Goal: Answer question/provide support

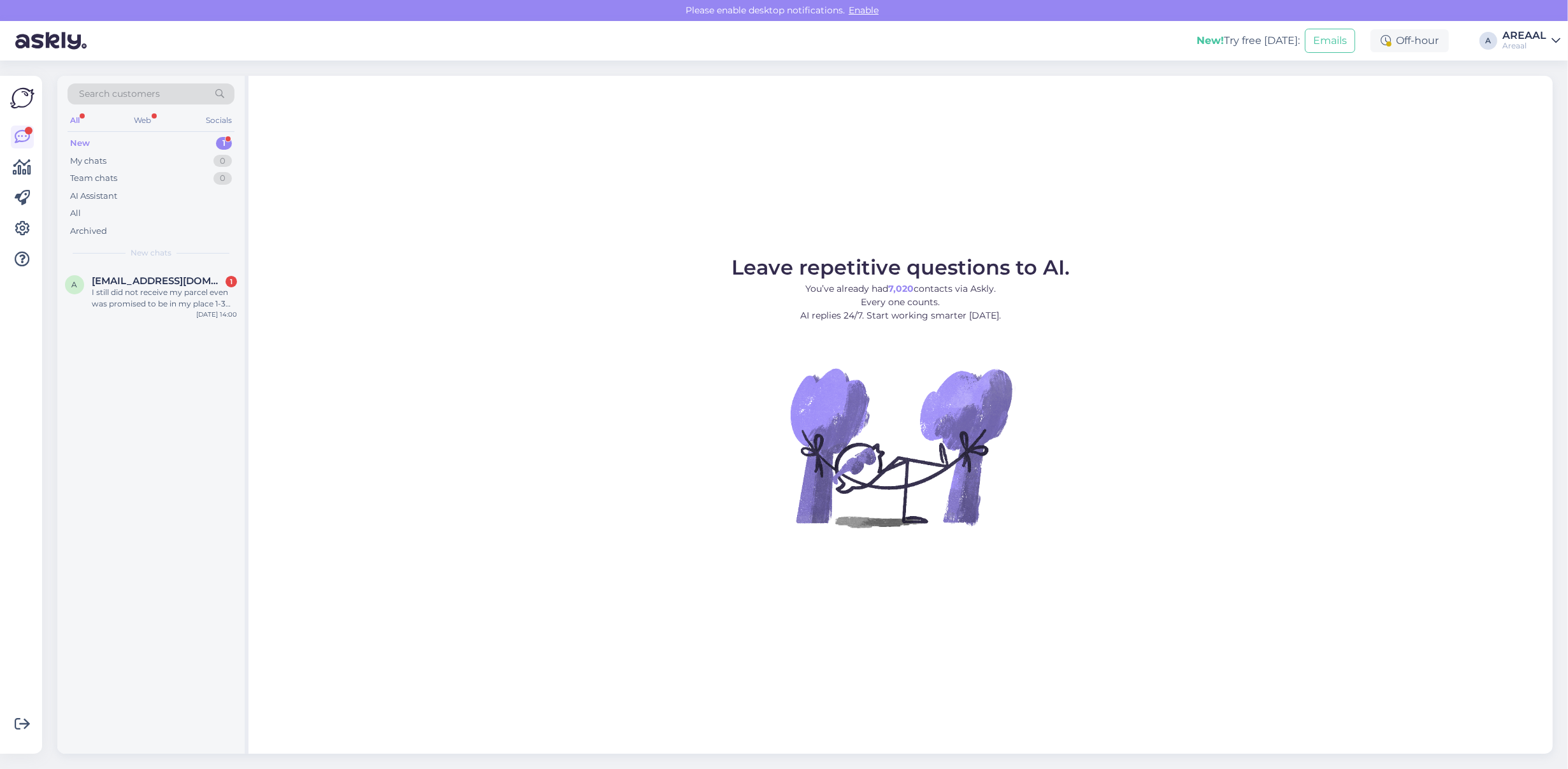
click at [788, 166] on div "Leave repetitive questions to AI. You’ve already had 7,020 contacts via Askly. …" at bounding box center [900, 415] width 1304 height 677
click at [758, 189] on div "Leave repetitive questions to AI. You’ve already had 7,020 contacts via Askly. …" at bounding box center [900, 415] width 1304 height 677
click at [228, 282] on div "1" at bounding box center [232, 281] width 12 height 12
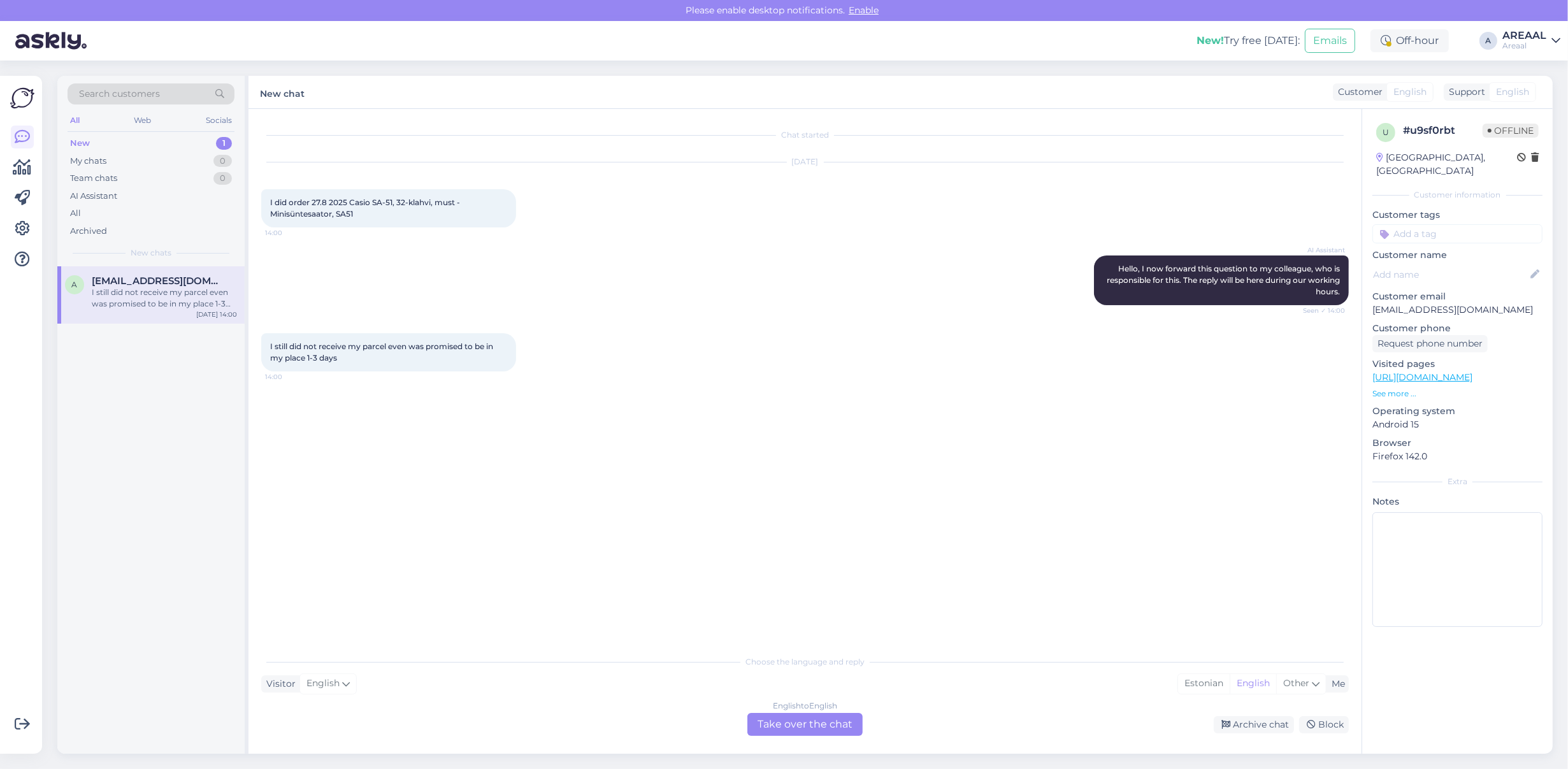
click at [657, 304] on div "AI Assistant Hello, I now forward this question to my colleague, who is respons…" at bounding box center [804, 280] width 1087 height 78
click at [638, 327] on div "I still did not receive my parcel even was promised to be in my place 1-3 days …" at bounding box center [804, 352] width 1087 height 66
click at [392, 185] on div "[DATE] I did order 27.8 2025 Casio SA-51, 32-klahvi, must - Minisüntesaator, SA…" at bounding box center [804, 195] width 1087 height 93
click at [510, 294] on div "AI Assistant Hello, I now forward this question to my colleague, who is respons…" at bounding box center [804, 280] width 1087 height 78
click at [134, 208] on div "All" at bounding box center [150, 213] width 166 height 18
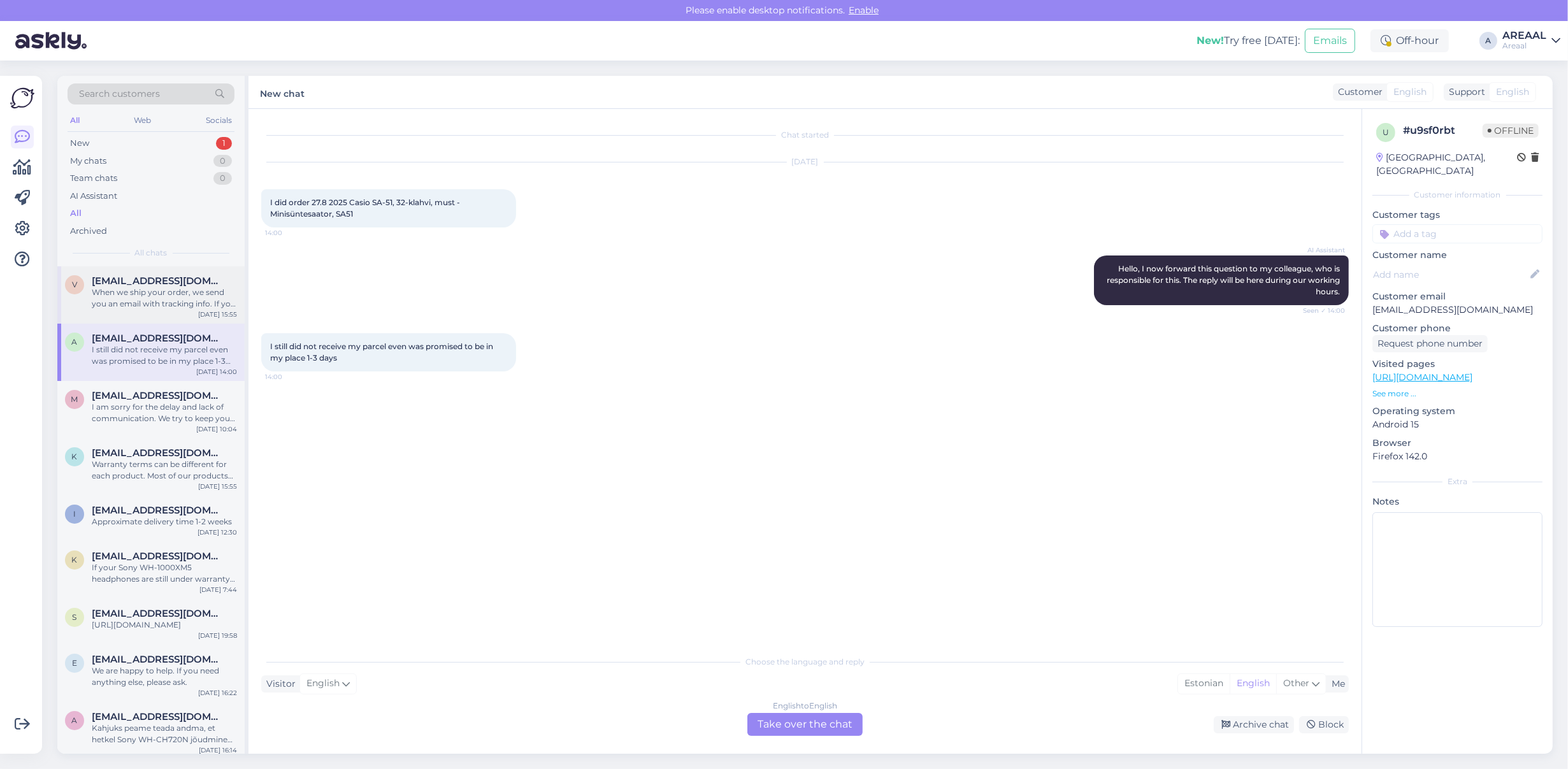
click at [166, 285] on span "[EMAIL_ADDRESS][DOMAIN_NAME]" at bounding box center [158, 281] width 132 height 12
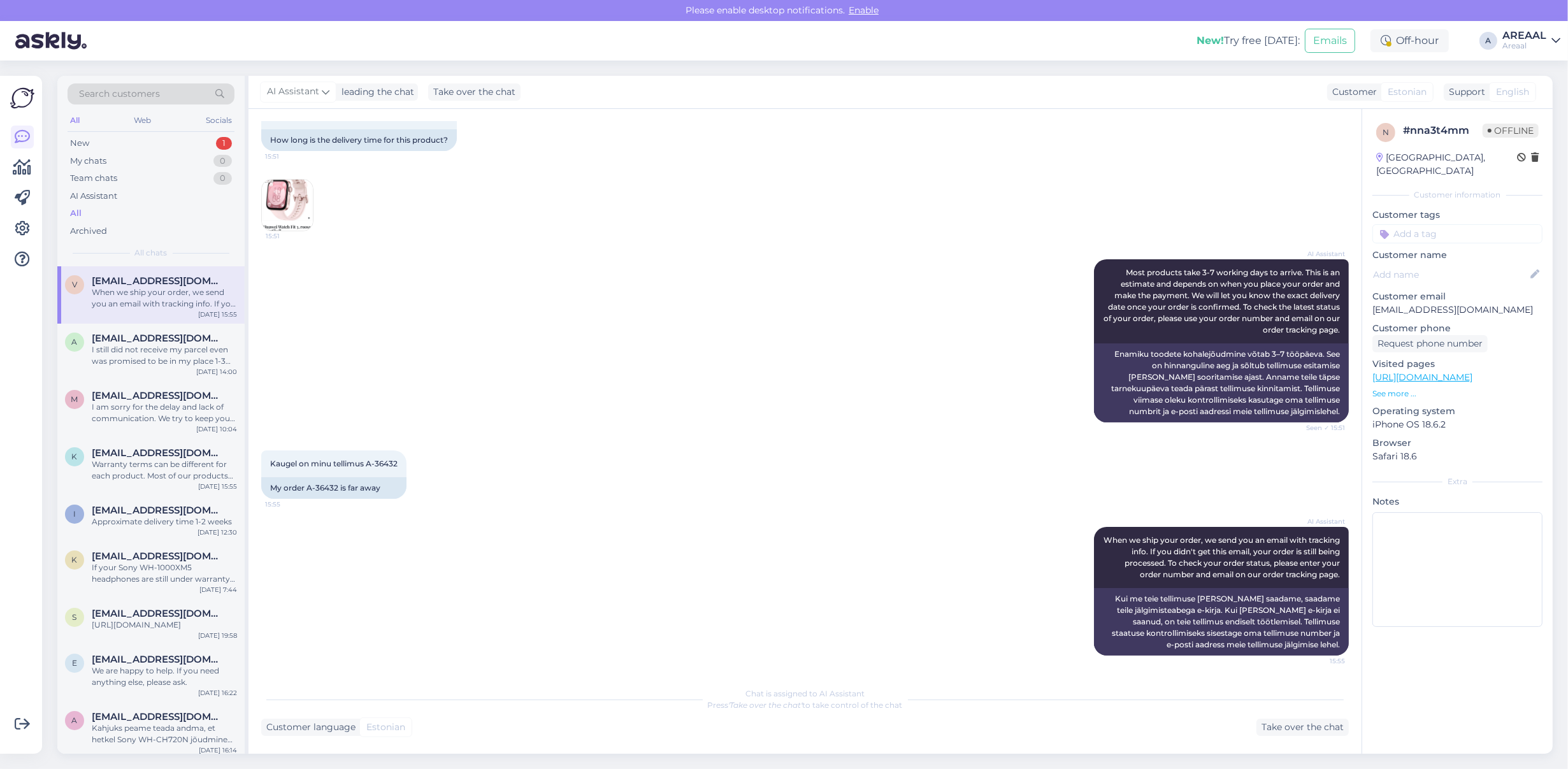
click at [373, 323] on div "AI Assistant Most products take 3-7 working days to arrive. This is an estimate…" at bounding box center [804, 341] width 1087 height 191
drag, startPoint x: 405, startPoint y: 457, endPoint x: 374, endPoint y: 469, distance: 33.2
click at [368, 466] on div "Kaugel on minu tellimus A-36432 15:55" at bounding box center [333, 463] width 145 height 26
copy span "A-36432"
click at [113, 414] on div "I am sorry for the delay and lack of communication. We try to keep you informed…" at bounding box center [164, 413] width 145 height 23
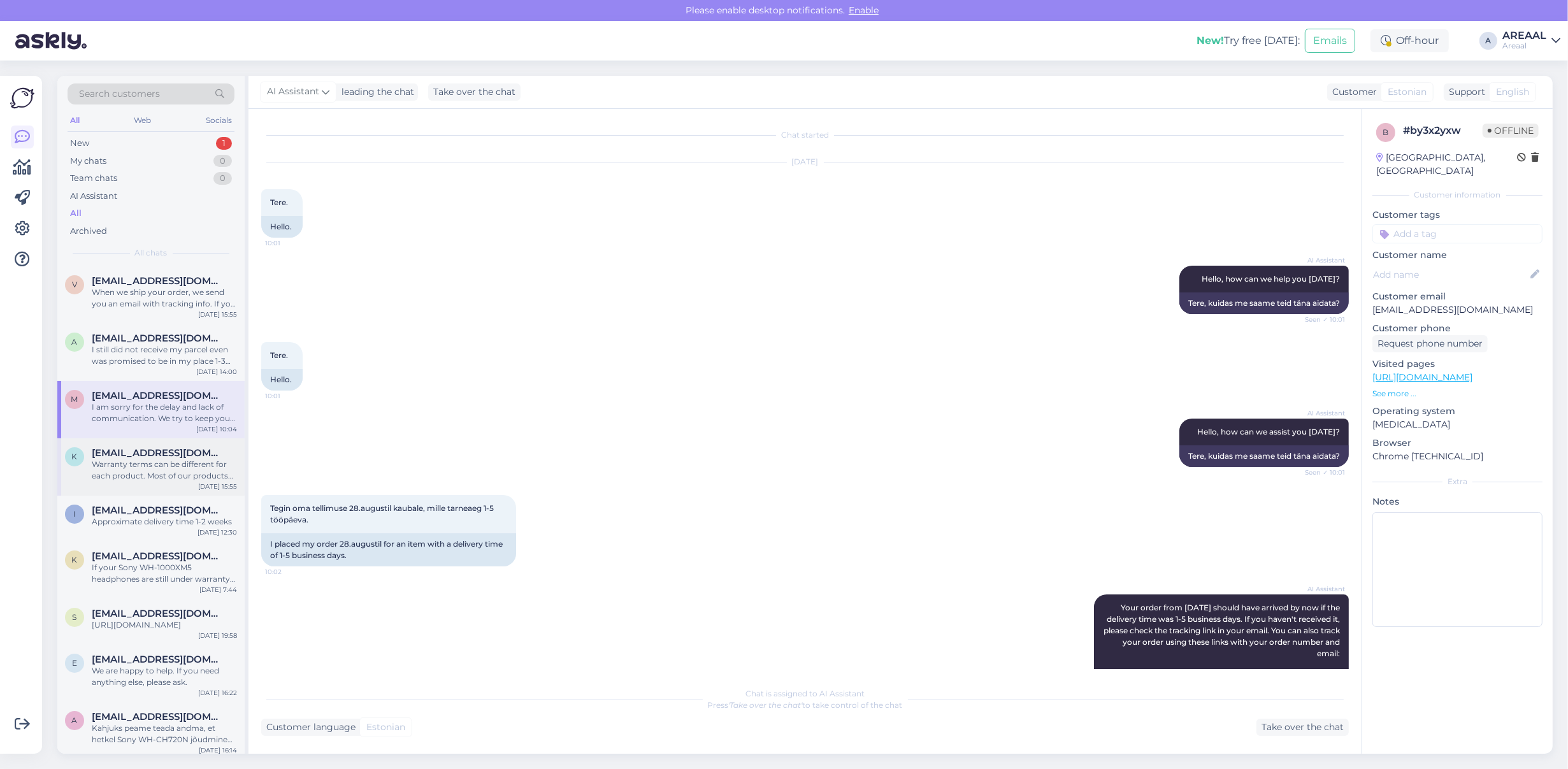
scroll to position [727, 0]
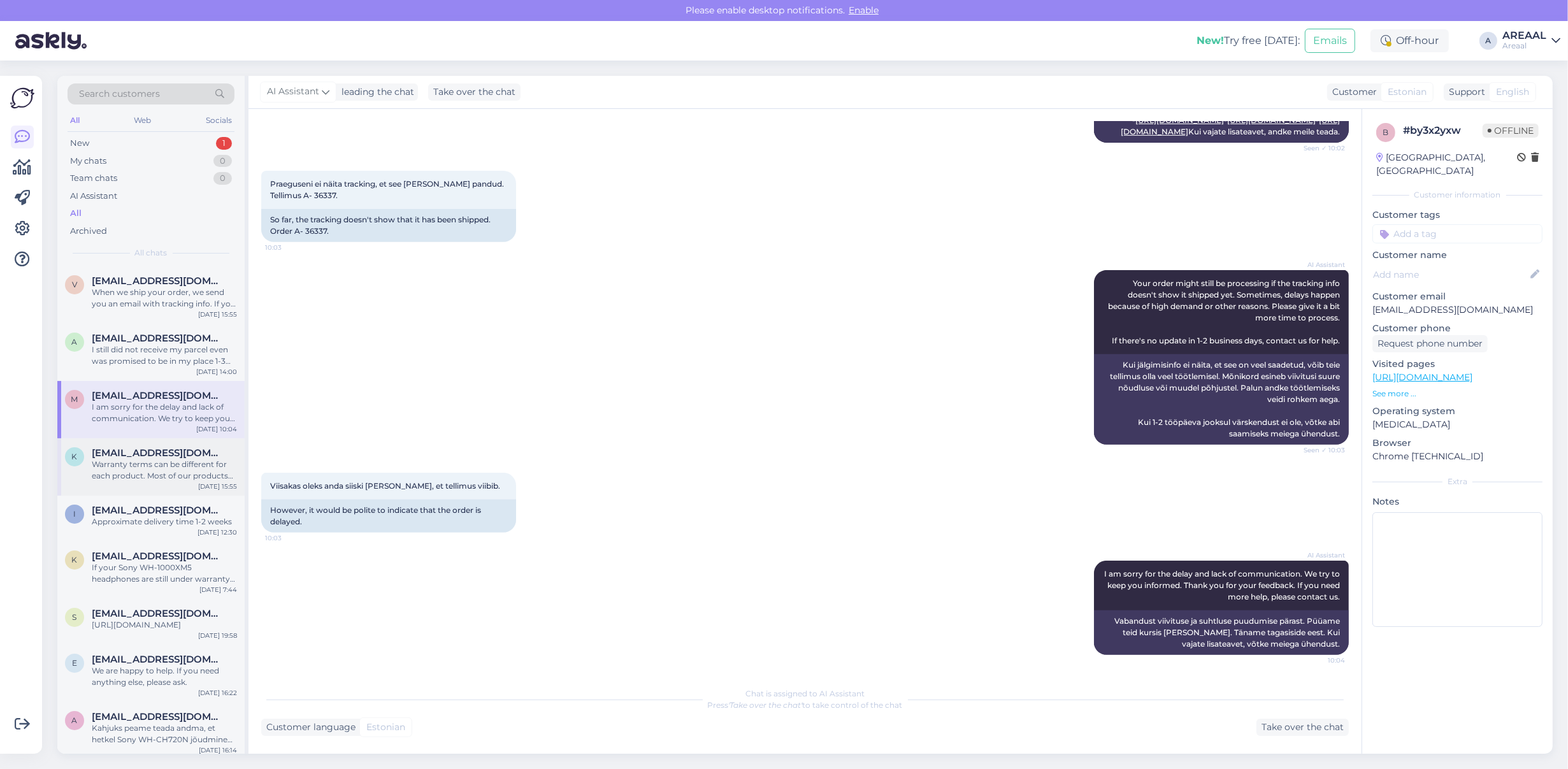
click at [125, 460] on div "Warranty terms can be different for each product. Most of our products have a 2…" at bounding box center [164, 470] width 145 height 23
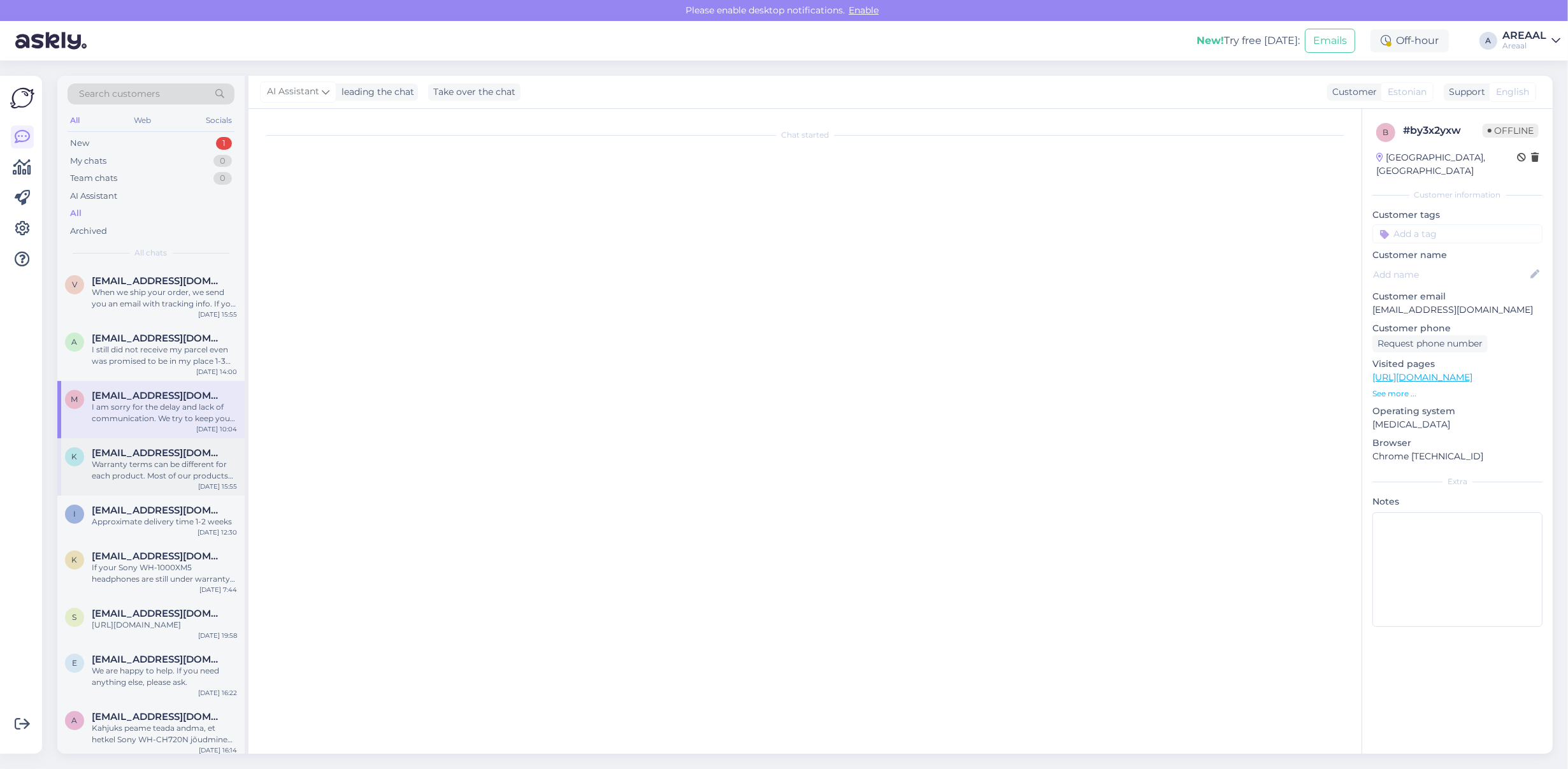
scroll to position [0, 0]
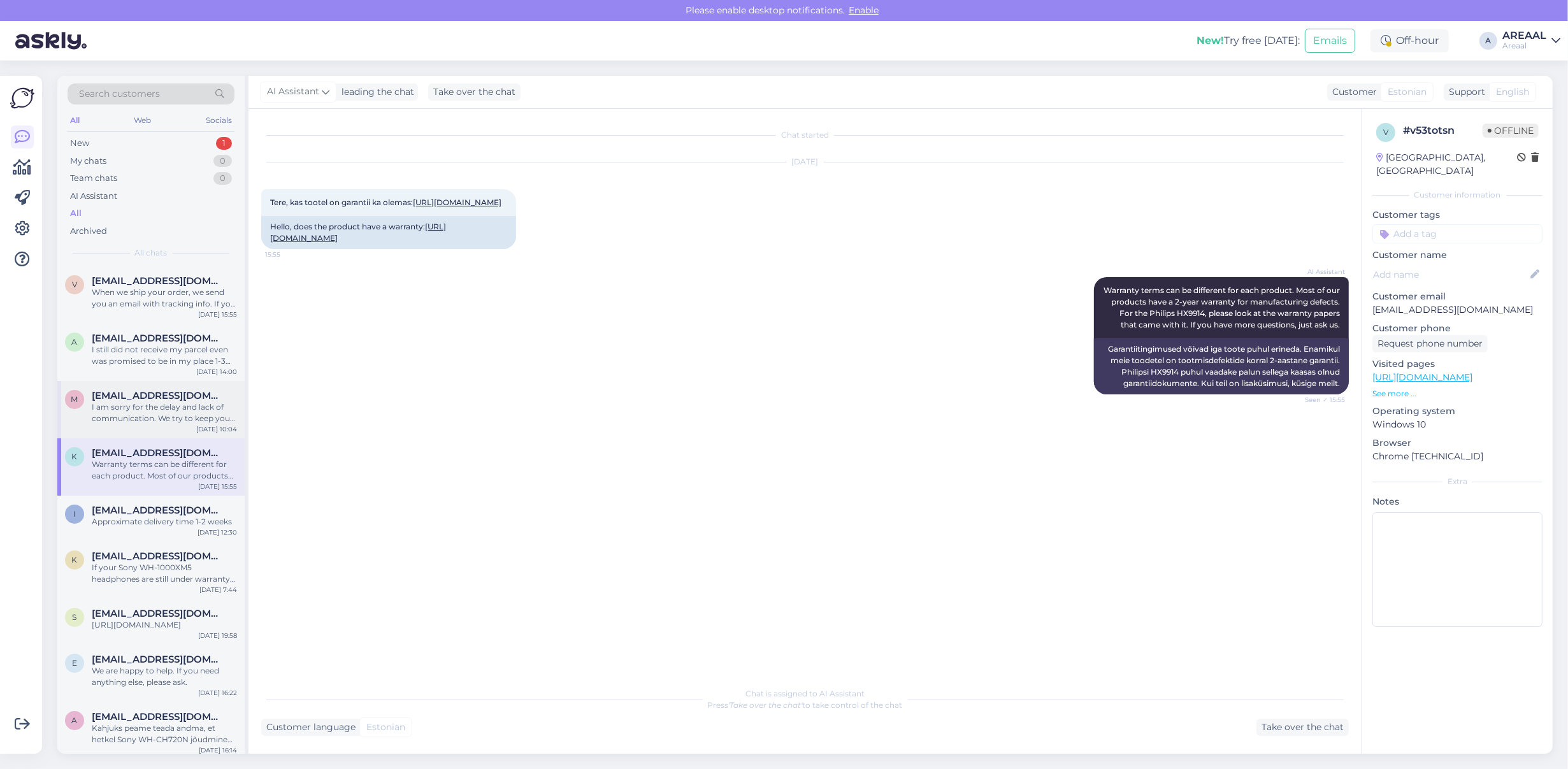
click at [172, 412] on div "I am sorry for the delay and lack of communication. We try to keep you informed…" at bounding box center [164, 413] width 145 height 23
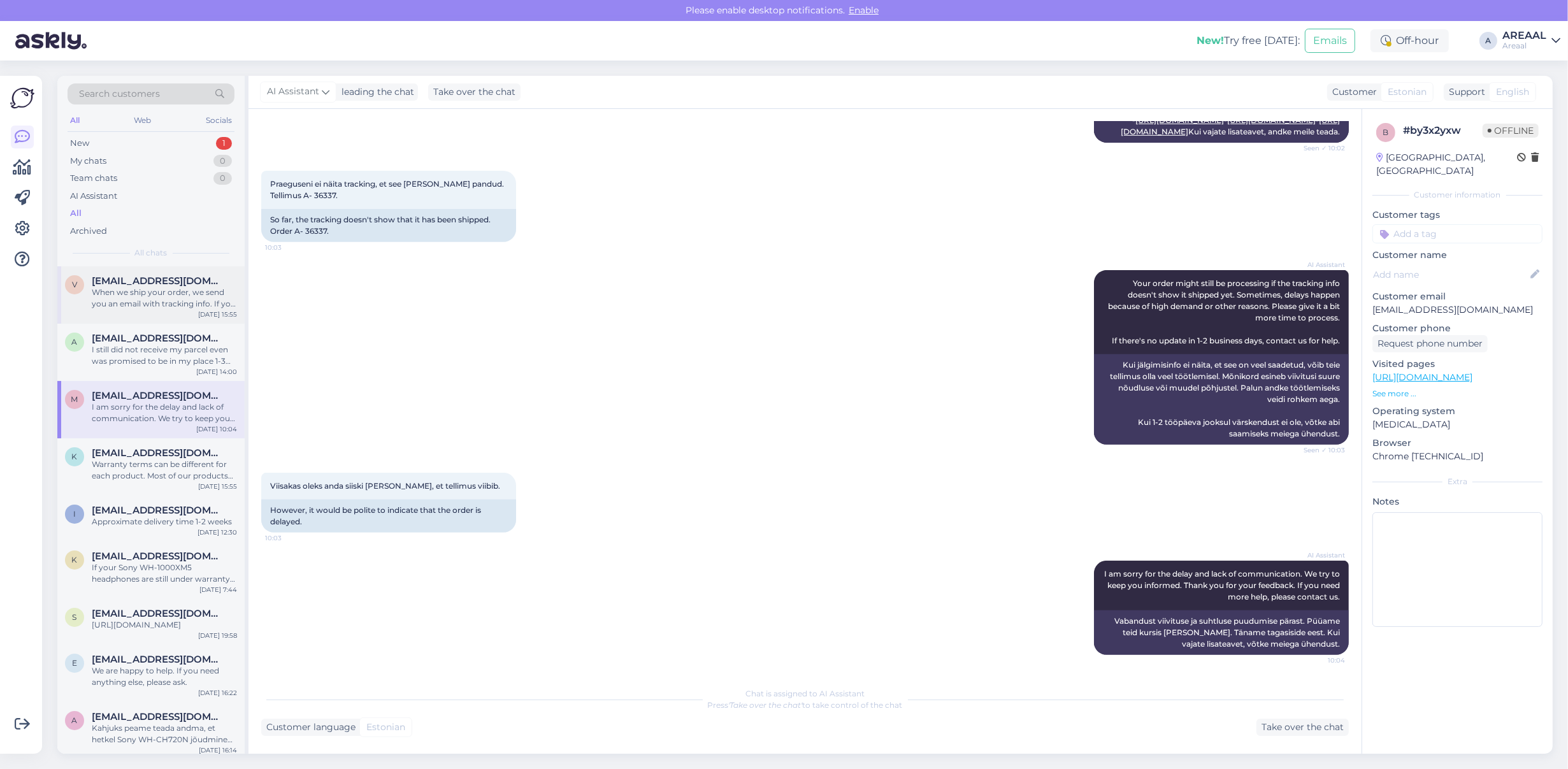
click at [192, 278] on span "[EMAIL_ADDRESS][DOMAIN_NAME]" at bounding box center [158, 281] width 132 height 12
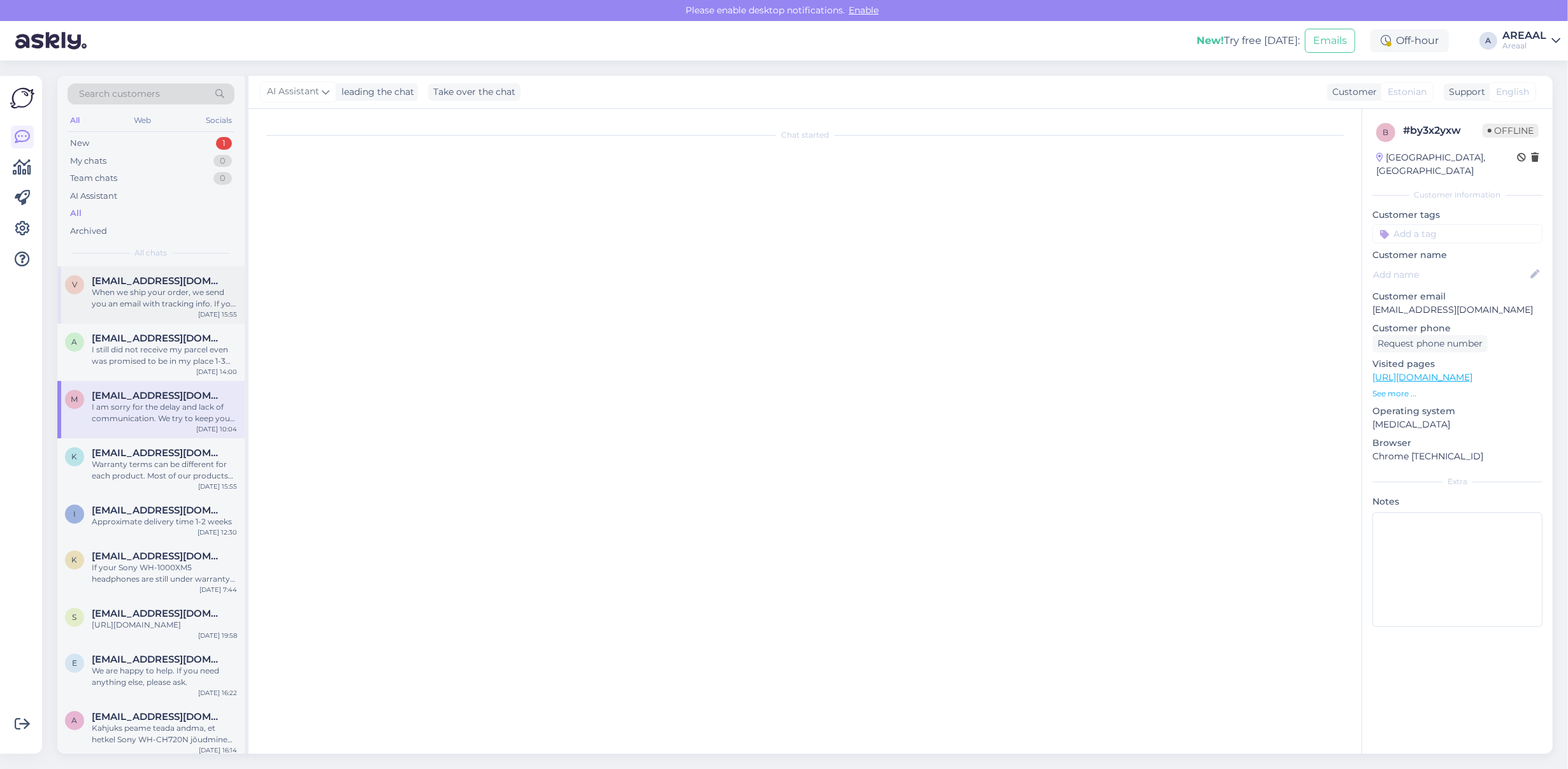
scroll to position [239, 0]
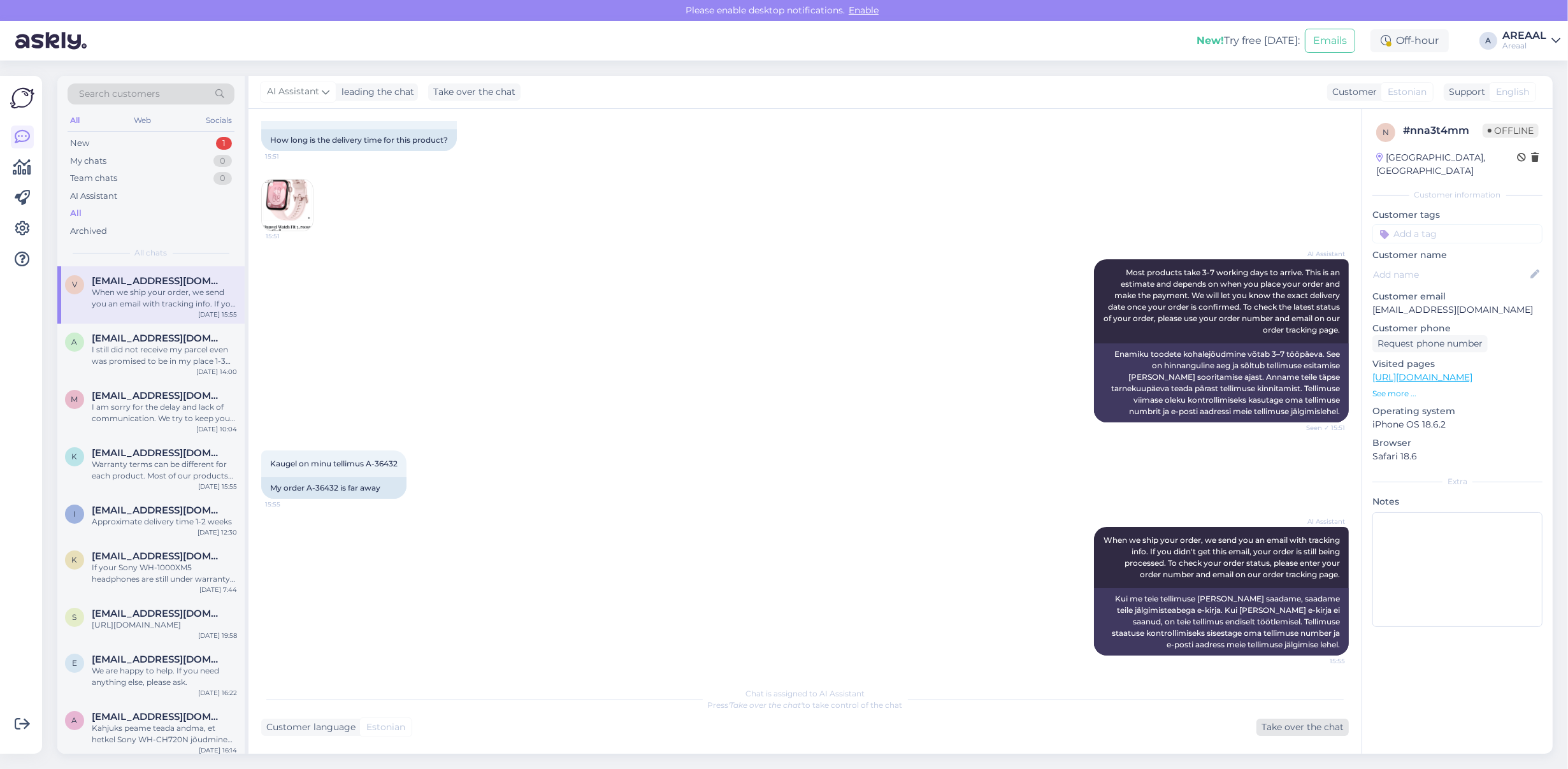
click at [1295, 731] on div "Take over the chat" at bounding box center [1302, 727] width 92 height 18
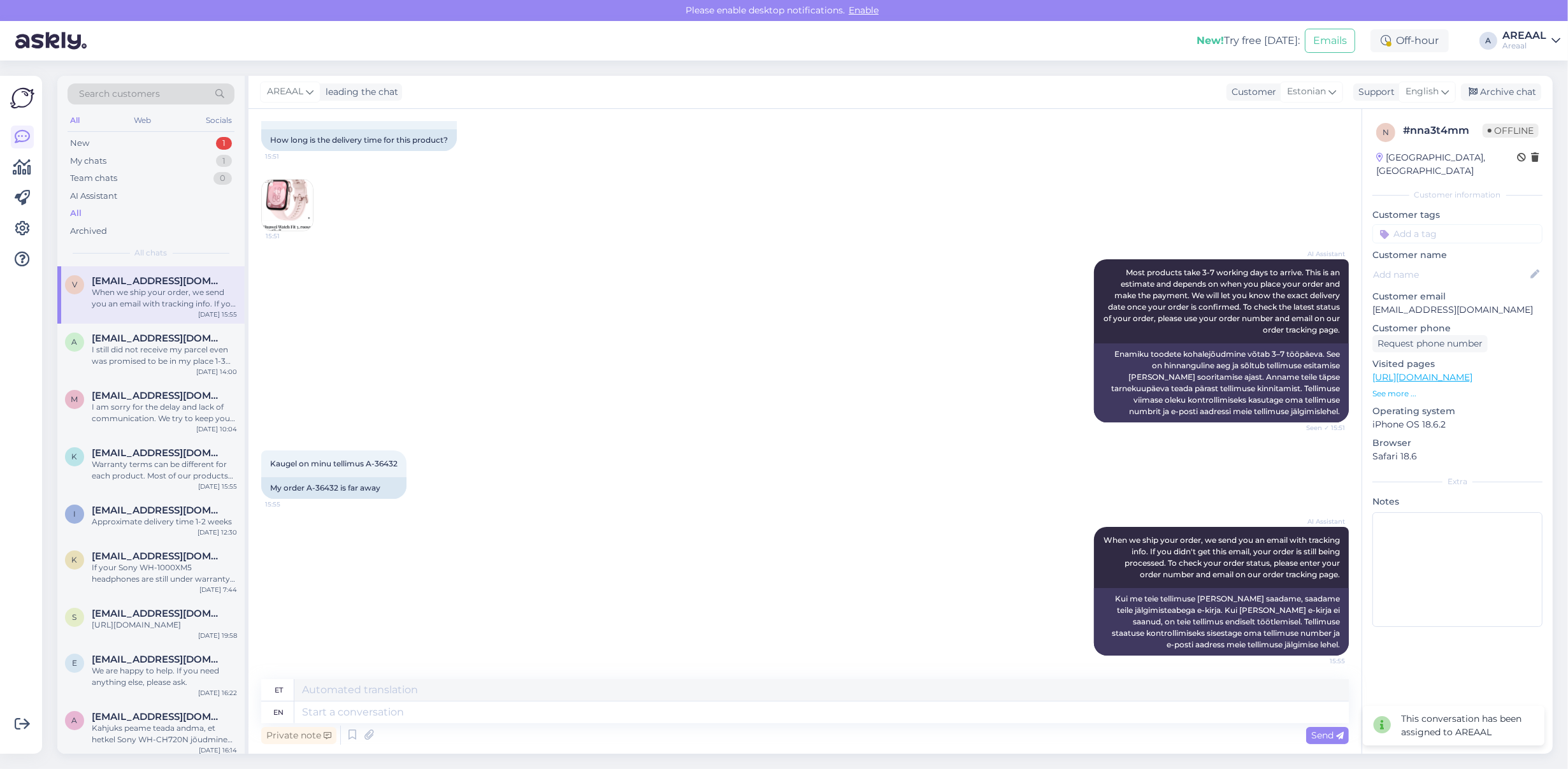
click at [756, 721] on div "et en Private note Send" at bounding box center [804, 714] width 1087 height 68
click at [755, 715] on textarea at bounding box center [820, 713] width 1054 height 21
type textarea "Antud to"
type textarea "Antud"
type textarea "Antud toote tar"
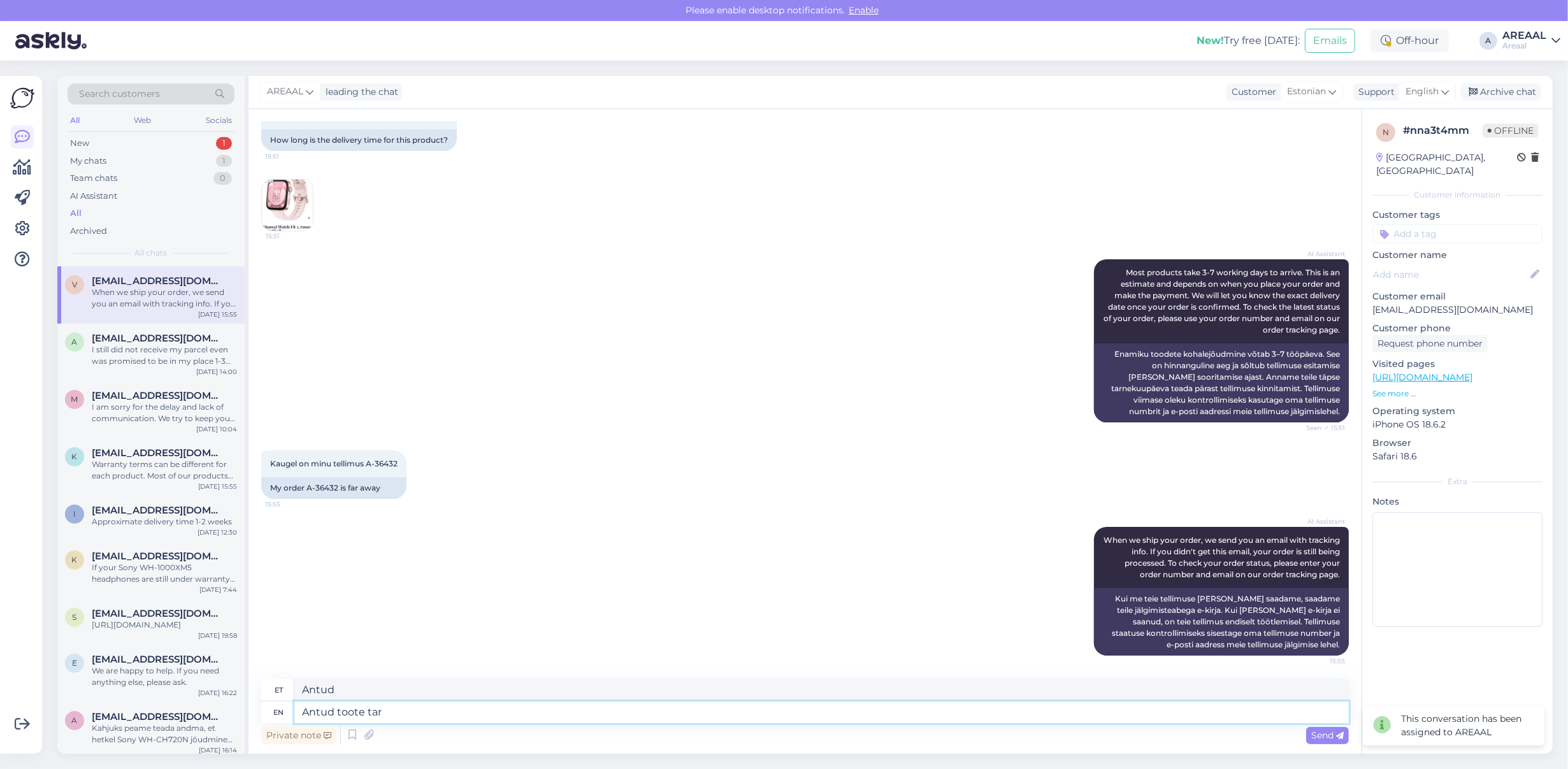
type textarea "Antud tooted"
type textarea "Antud toote tarneaeg 2 nä"
type textarea "Antud toote tarneaeg"
type textarea "Antud toote tarneaeg 2 näd"
type textarea "Antud toote tarneaeg 2"
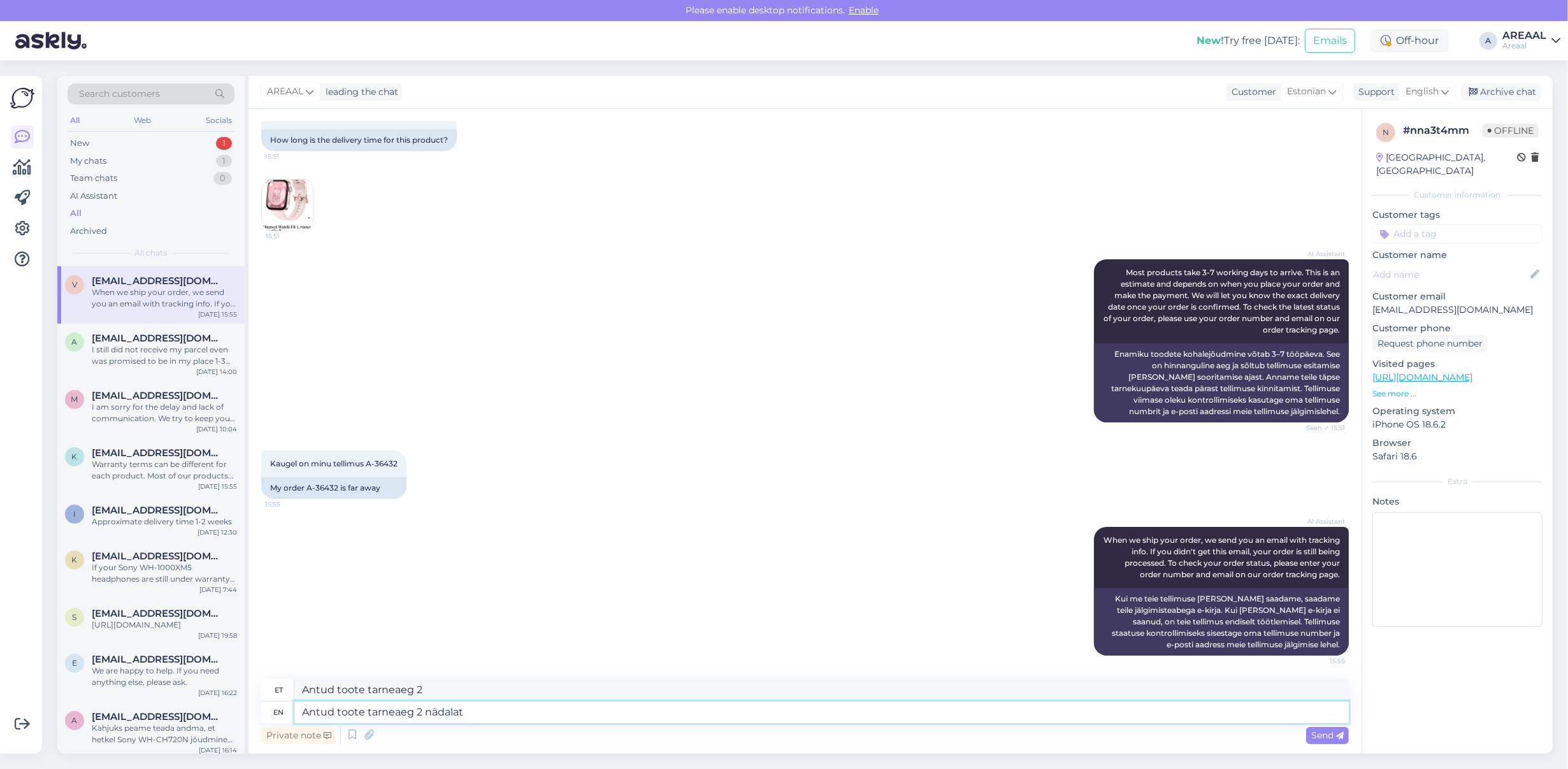
type textarea "Antud toote tarneaeg 2 nädalat"
type textarea "Antud toote tarneaeg 2 nädalat alate t"
type textarea "Antud toote tarneaeg 2 nädalat alate"
type textarea "Antud toote tarneaeg 2 nädalat alates tell"
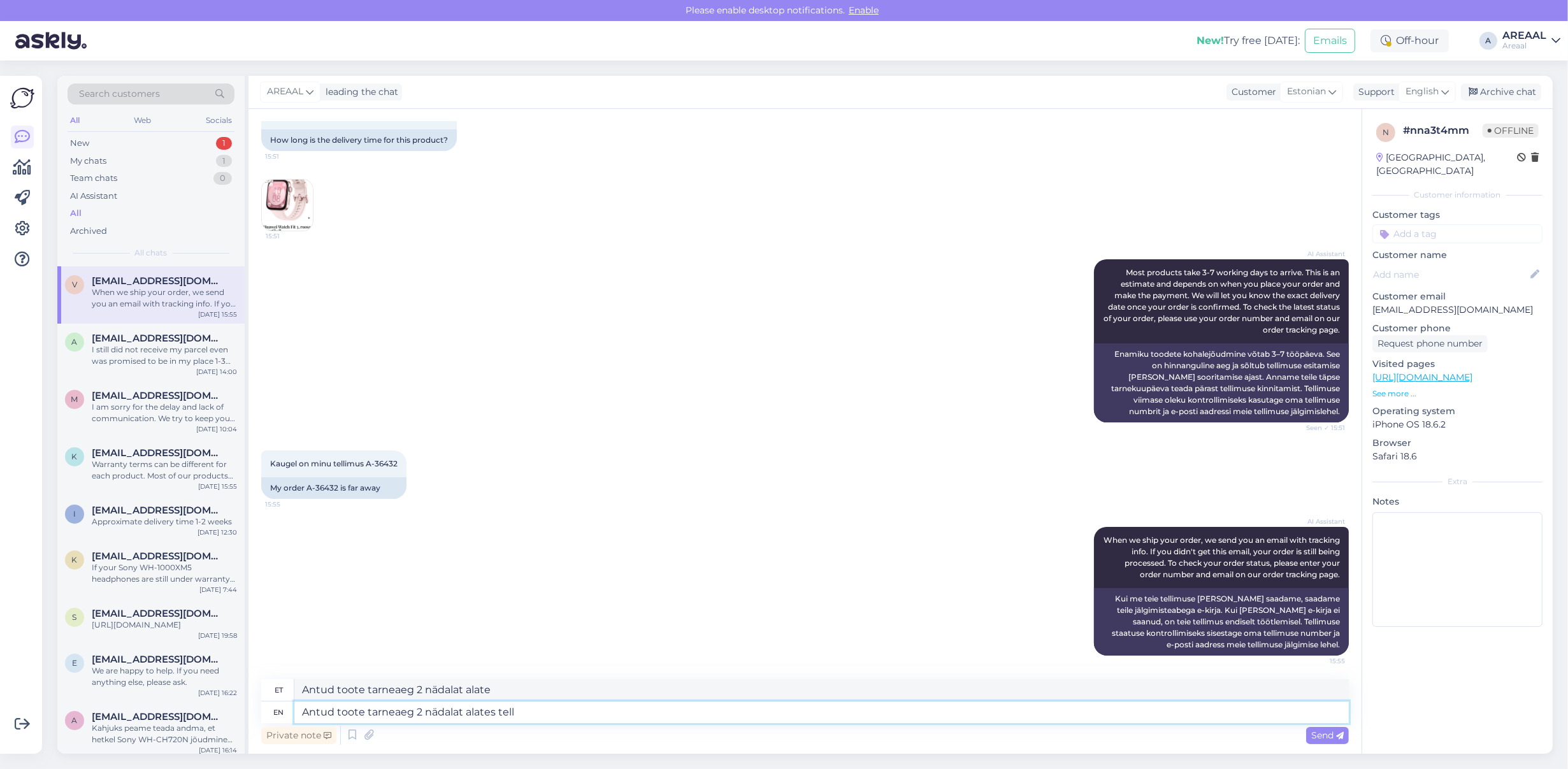
type textarea "Antud toote tarneaeg 2 nädalat alates"
type textarea "Antud toote tarneaeg 2 nädalat alates tellimuse vorm"
type textarea "Antud toote tarneaeg 2 nädalat alates tellimusest"
type textarea "Antud toote tarneaeg 2 nädalat alates tellimuse vormitsamisest"
type textarea "Antud toote tarneaeg 2 nädalat alates tellimuse vormistamisest"
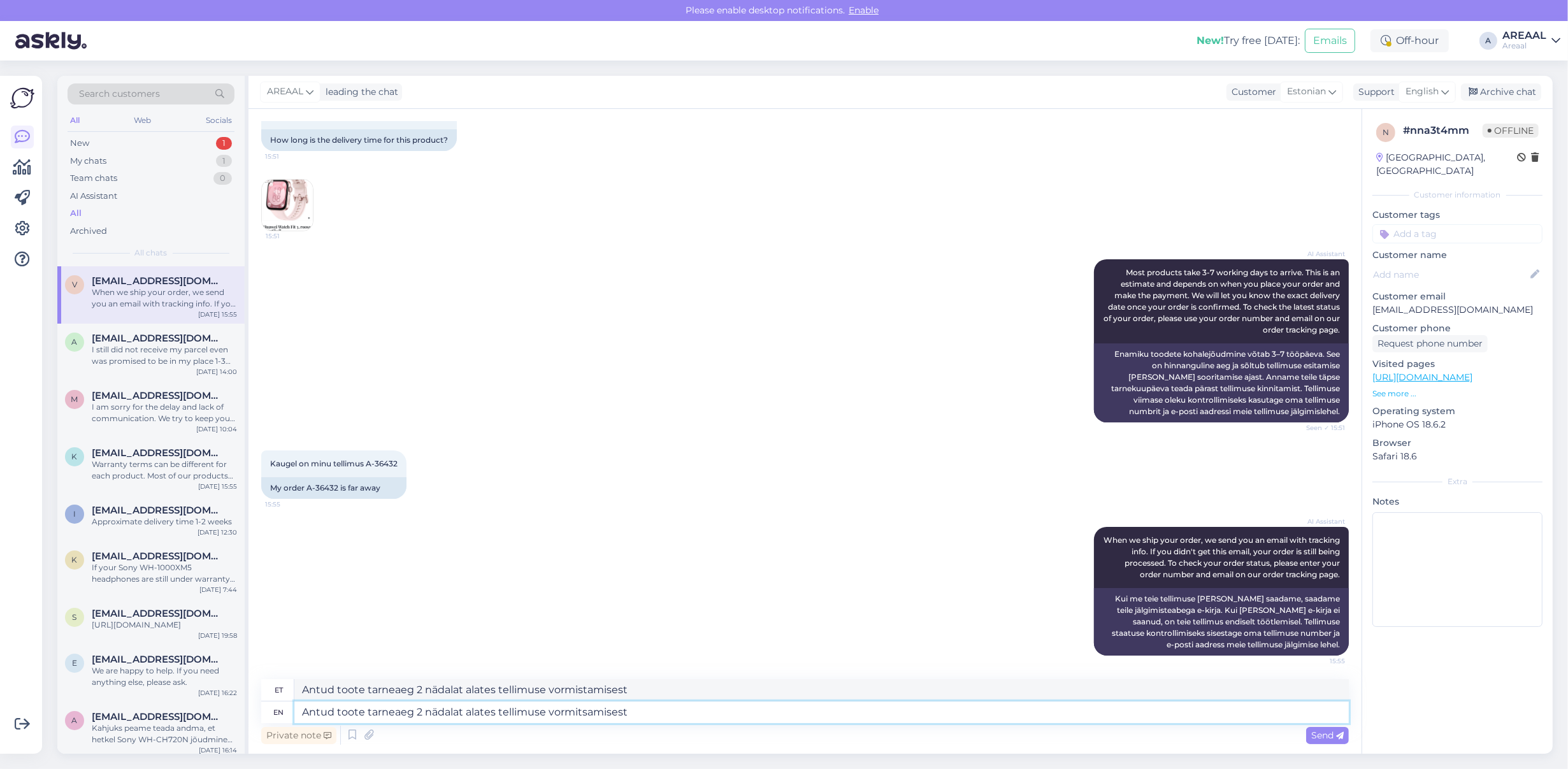
drag, startPoint x: 577, startPoint y: 711, endPoint x: 723, endPoint y: 721, distance: 146.3
click at [709, 721] on textarea "Antud toote tarneaeg 2 nädalat alates tellimuse vormitsamisest" at bounding box center [820, 713] width 1054 height 21
type textarea "Antud toote tarneaeg 2 nädalat alates tellimuse vormistamisest"
click at [1399, 90] on div "English" at bounding box center [1427, 92] width 57 height 20
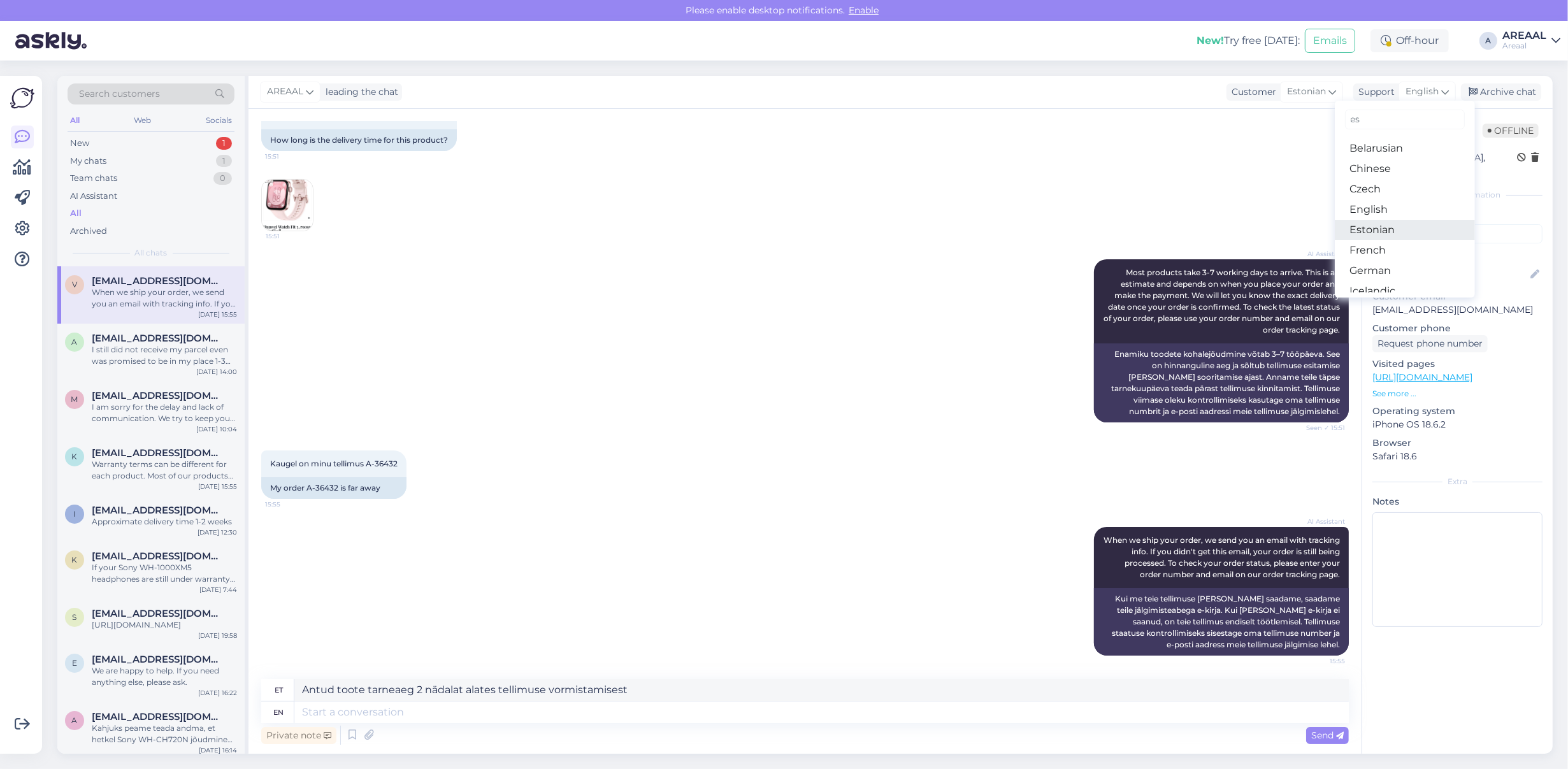
type input "est"
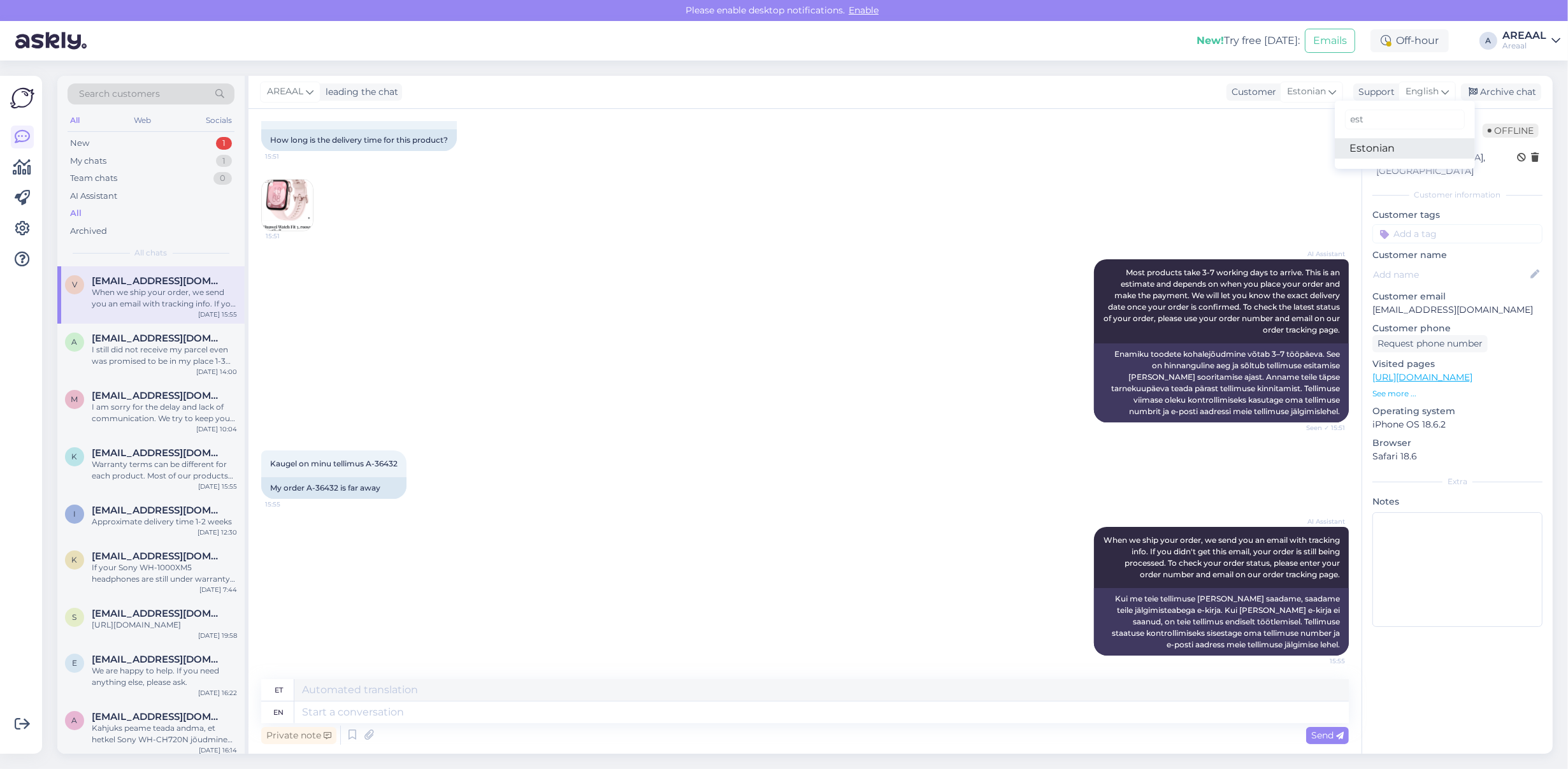
type input "est"
click at [1400, 142] on link "Estonian" at bounding box center [1404, 148] width 140 height 20
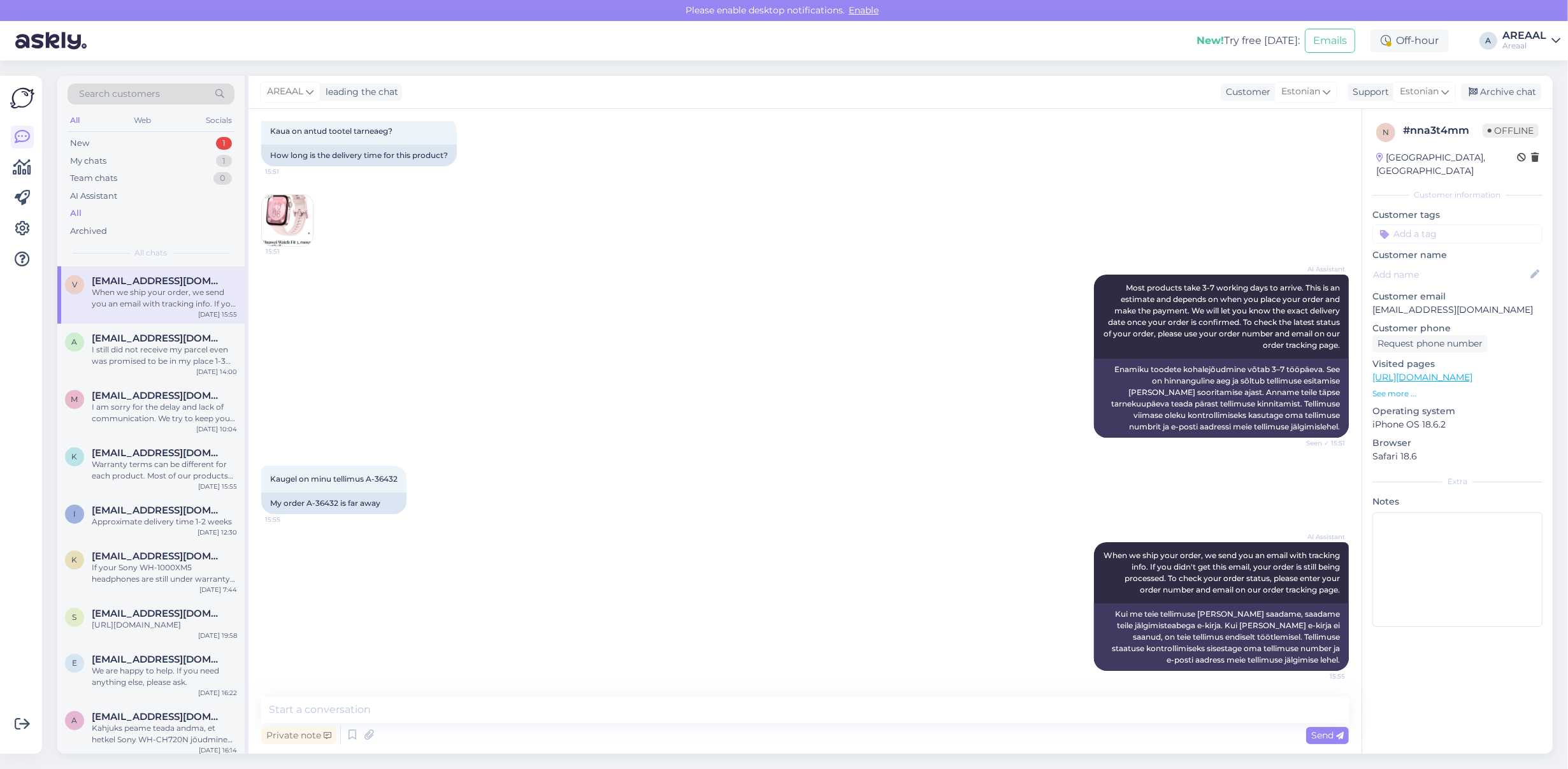
scroll to position [224, 0]
drag, startPoint x: 456, startPoint y: 703, endPoint x: 450, endPoint y: 706, distance: 6.7
click at [456, 705] on textarea at bounding box center [804, 709] width 1087 height 26
paste textarea "Antud toote tarneaeg 2 nädalat alates tellimuse vormistamisest"
type textarea "Antud toote tarneaeg 2 nädalat alates tellimuse vormistamisest"
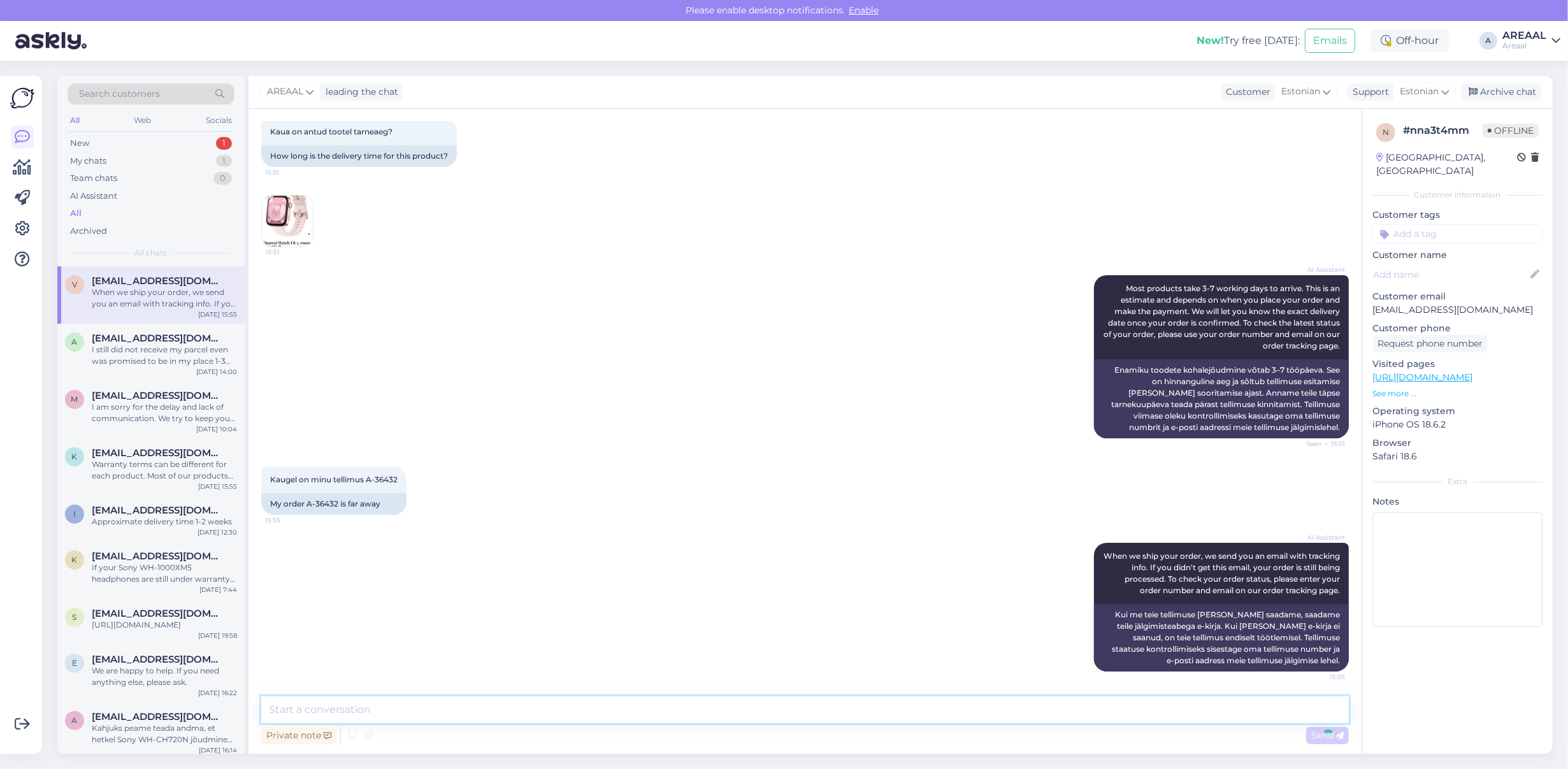
scroll to position [290, 0]
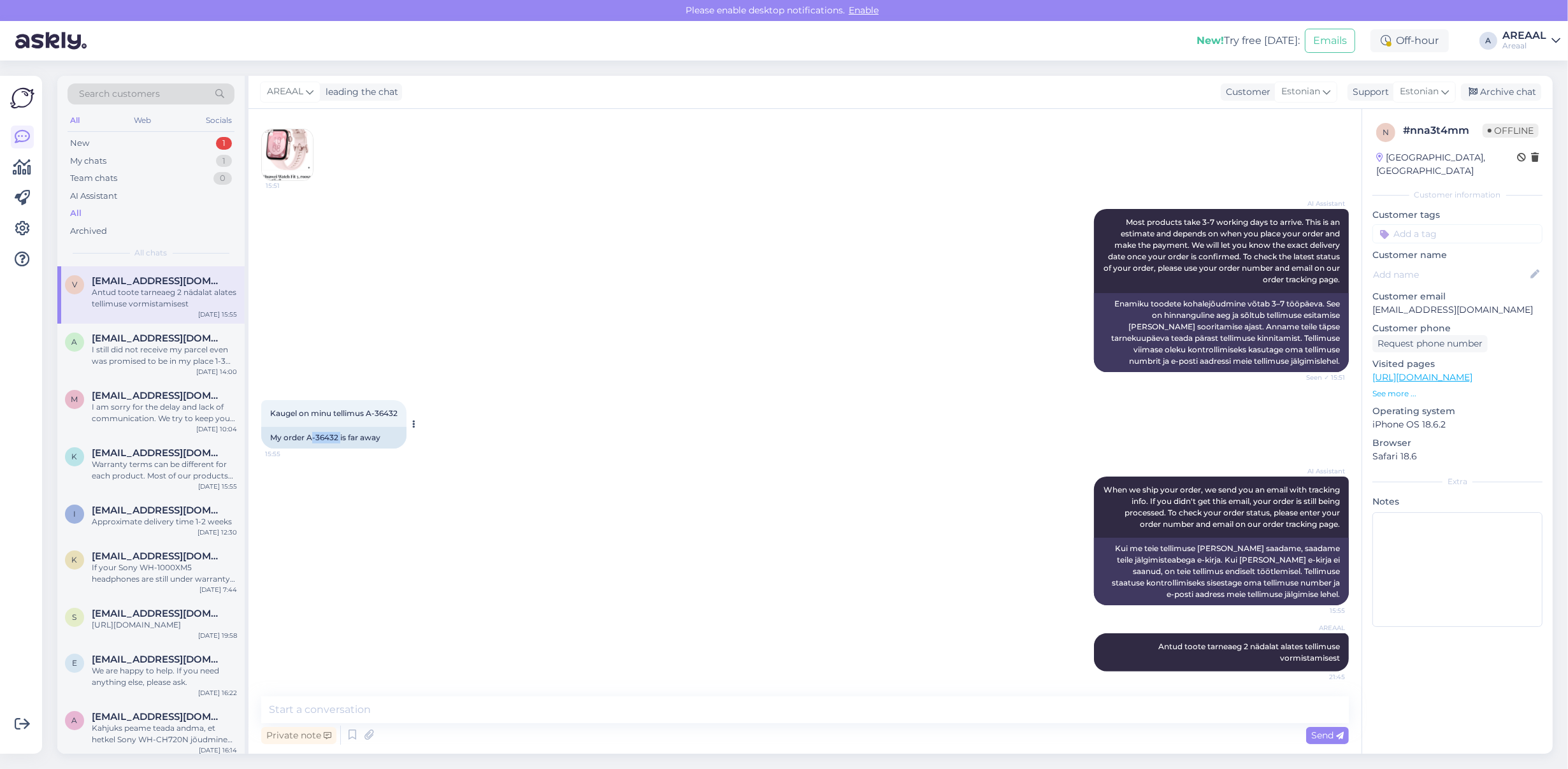
copy div "-36432"
drag, startPoint x: 340, startPoint y: 438, endPoint x: 310, endPoint y: 438, distance: 30.0
click at [310, 438] on div "My order A-36432 is far away" at bounding box center [333, 437] width 145 height 21
click at [158, 348] on div "I still did not receive my parcel even was promised to be in my place 1-3 days" at bounding box center [164, 355] width 145 height 23
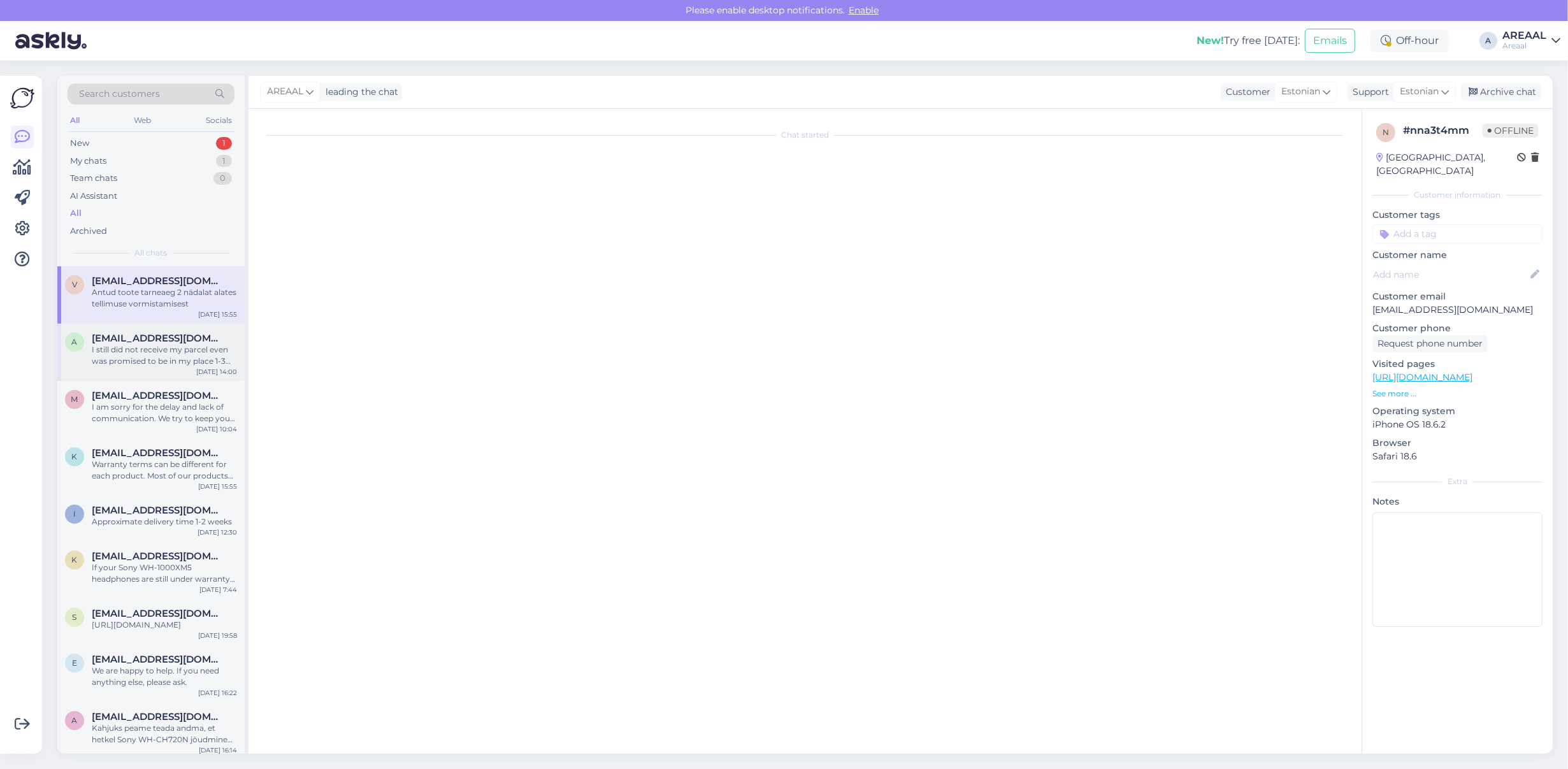
scroll to position [0, 0]
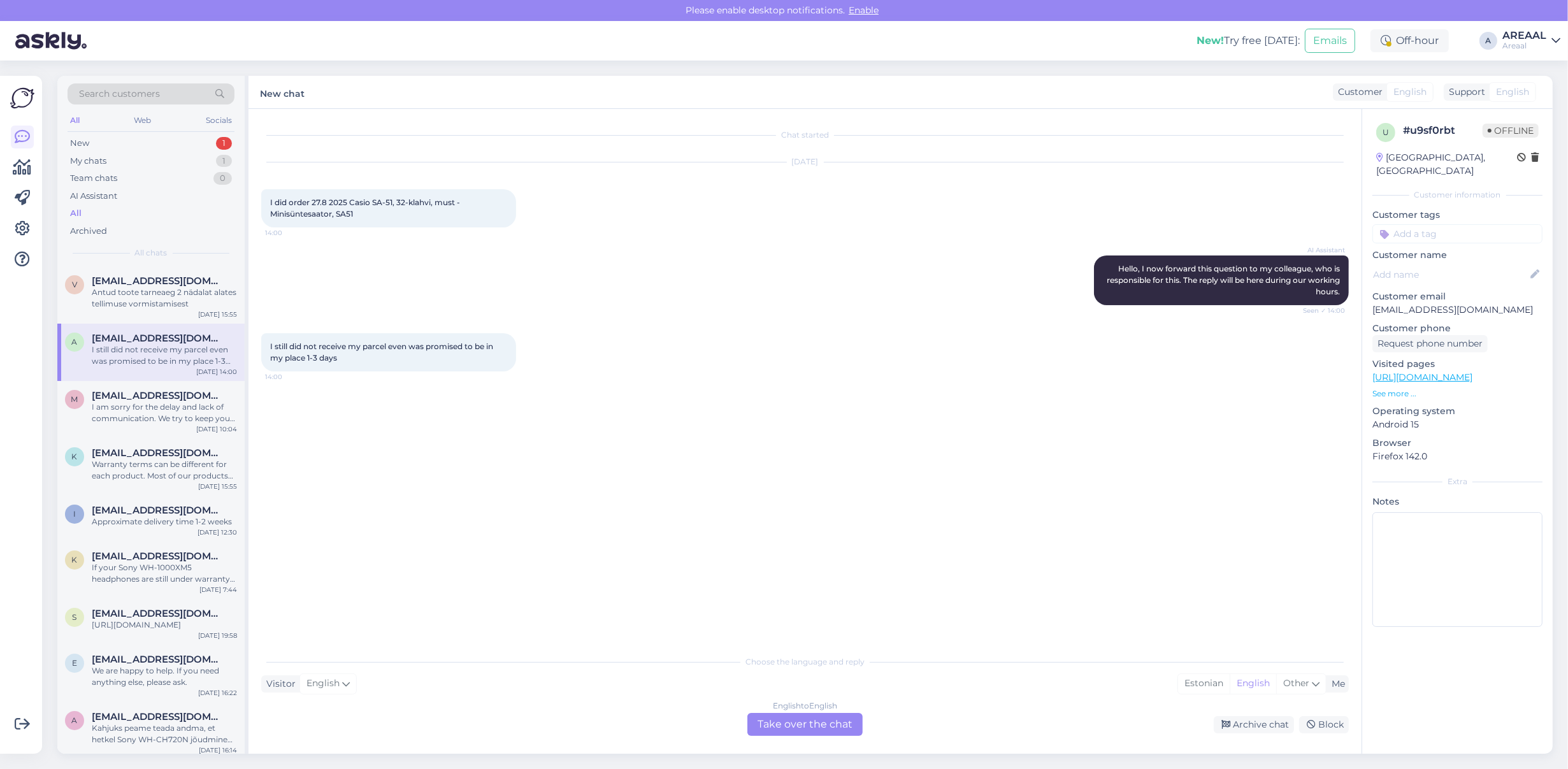
click at [461, 319] on div "I still did not receive my parcel even was promised to be in my place 1-3 days …" at bounding box center [804, 352] width 1087 height 66
click at [848, 726] on div "English to English Take over the chat" at bounding box center [805, 724] width 115 height 23
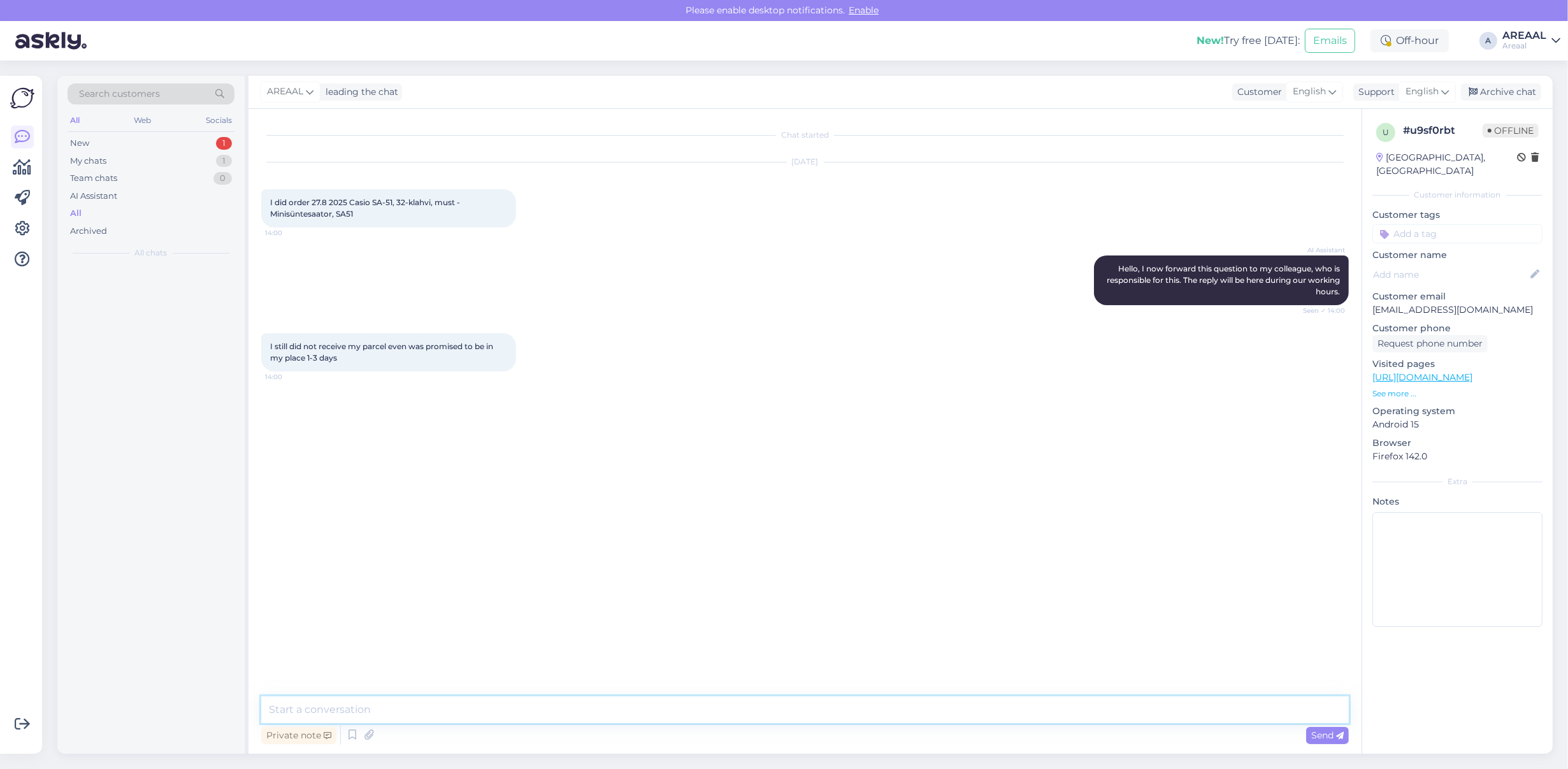
click at [820, 718] on textarea at bounding box center [804, 709] width 1087 height 26
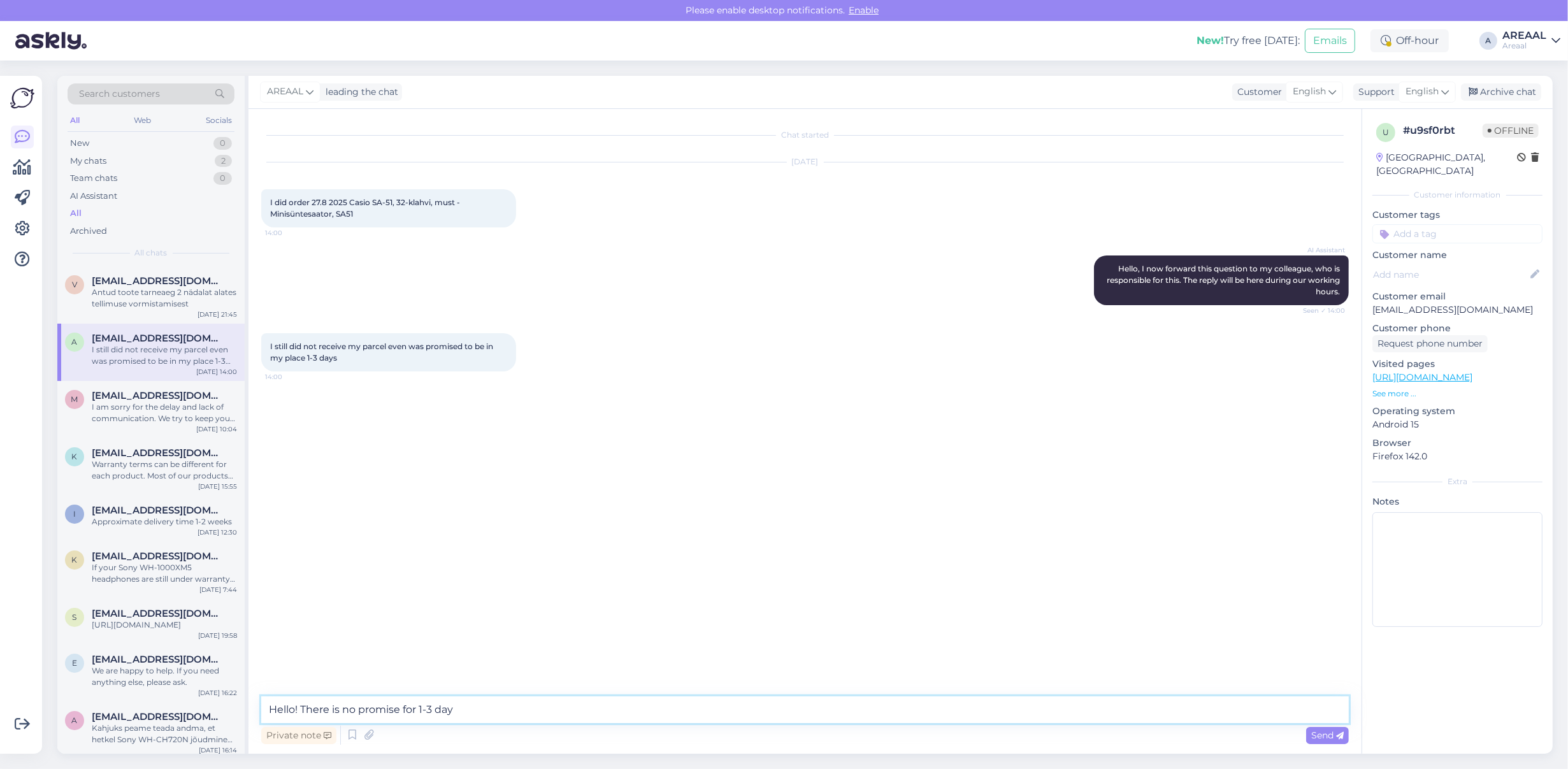
type textarea "Hello! There is no promise for 1-3 days"
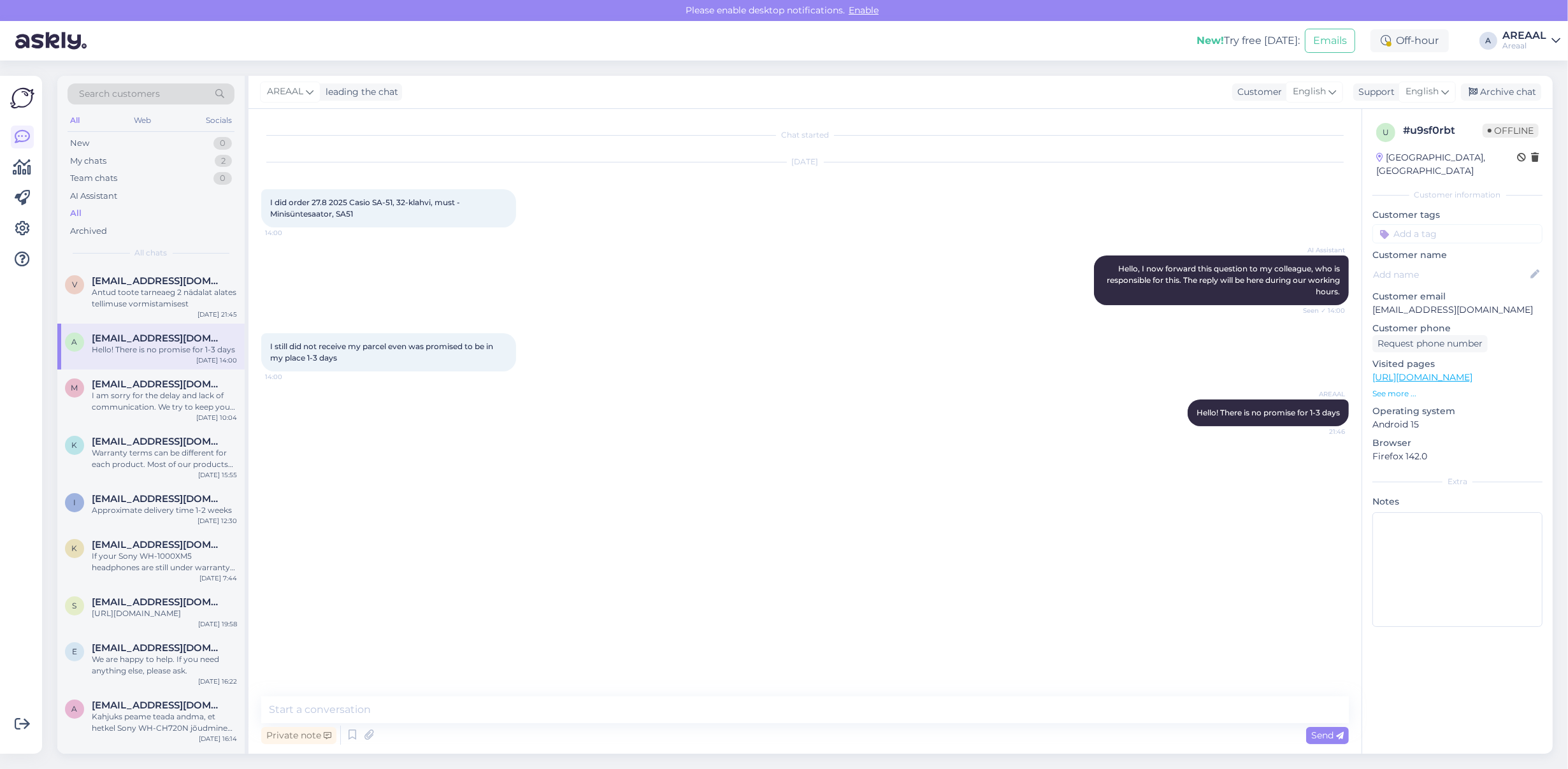
click at [433, 689] on div "Chat started [DATE] I did order 27.8 2025 Casio SA-51, 32-klahvi, must - Minisü…" at bounding box center [804, 431] width 1112 height 644
click at [436, 703] on textarea at bounding box center [804, 709] width 1087 height 26
click at [562, 709] on textarea "Our delivery information says:" at bounding box center [804, 709] width 1087 height 26
paste textarea "Delivery times are preliminary and will be determined after the order is placed…"
type textarea "Our delivery information says: Delivery times are preliminary and will be deter…"
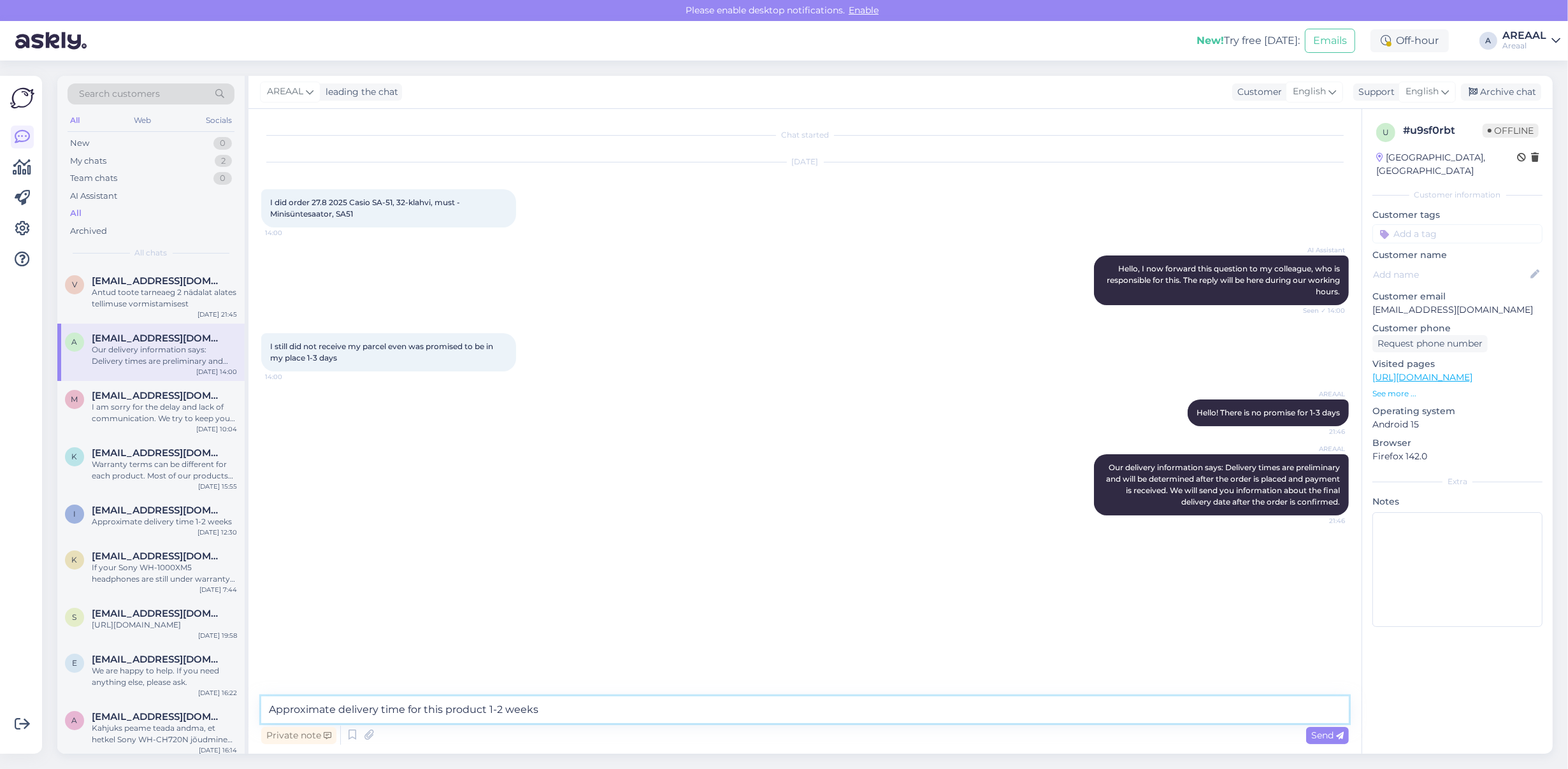
drag, startPoint x: 486, startPoint y: 709, endPoint x: 629, endPoint y: 702, distance: 143.2
click at [629, 702] on textarea "Approximate delivery time for this product 1-2 weeks" at bounding box center [804, 709] width 1087 height 26
type textarea "Approximate delivery time for this order is between [DATE]-[DATE]"
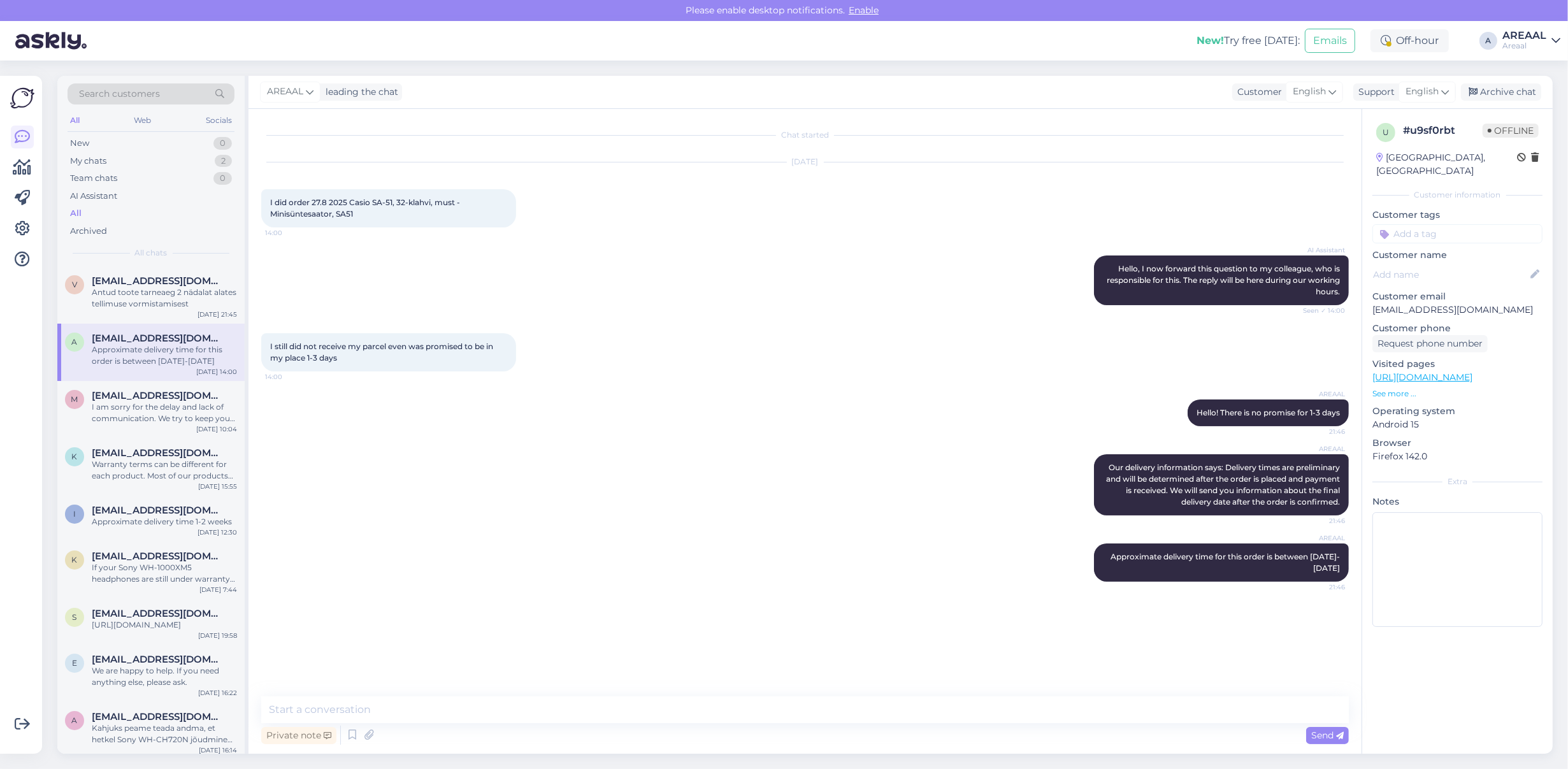
click at [570, 230] on div "[DATE] I did order 27.8 2025 Casio SA-51, 32-klahvi, must - Minisüntesaator, SA…" at bounding box center [804, 195] width 1087 height 93
click at [177, 377] on div "a [EMAIL_ADDRESS][DOMAIN_NAME] Approximate delivery time for this order is betw…" at bounding box center [151, 351] width 187 height 57
click at [164, 384] on div "m [EMAIL_ADDRESS][DOMAIN_NAME] I am sorry for the delay and lack of communicati…" at bounding box center [151, 409] width 187 height 57
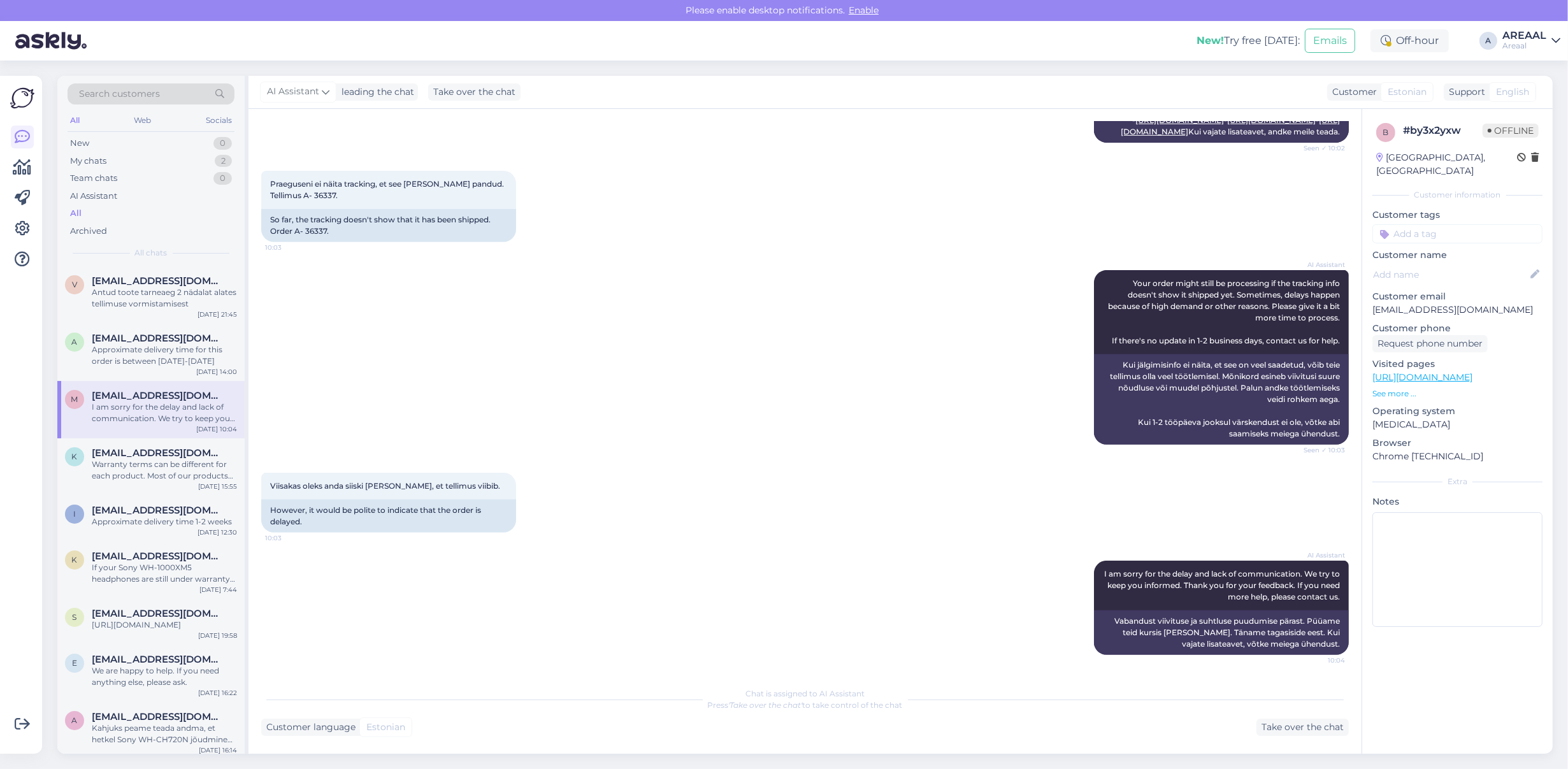
scroll to position [622, 0]
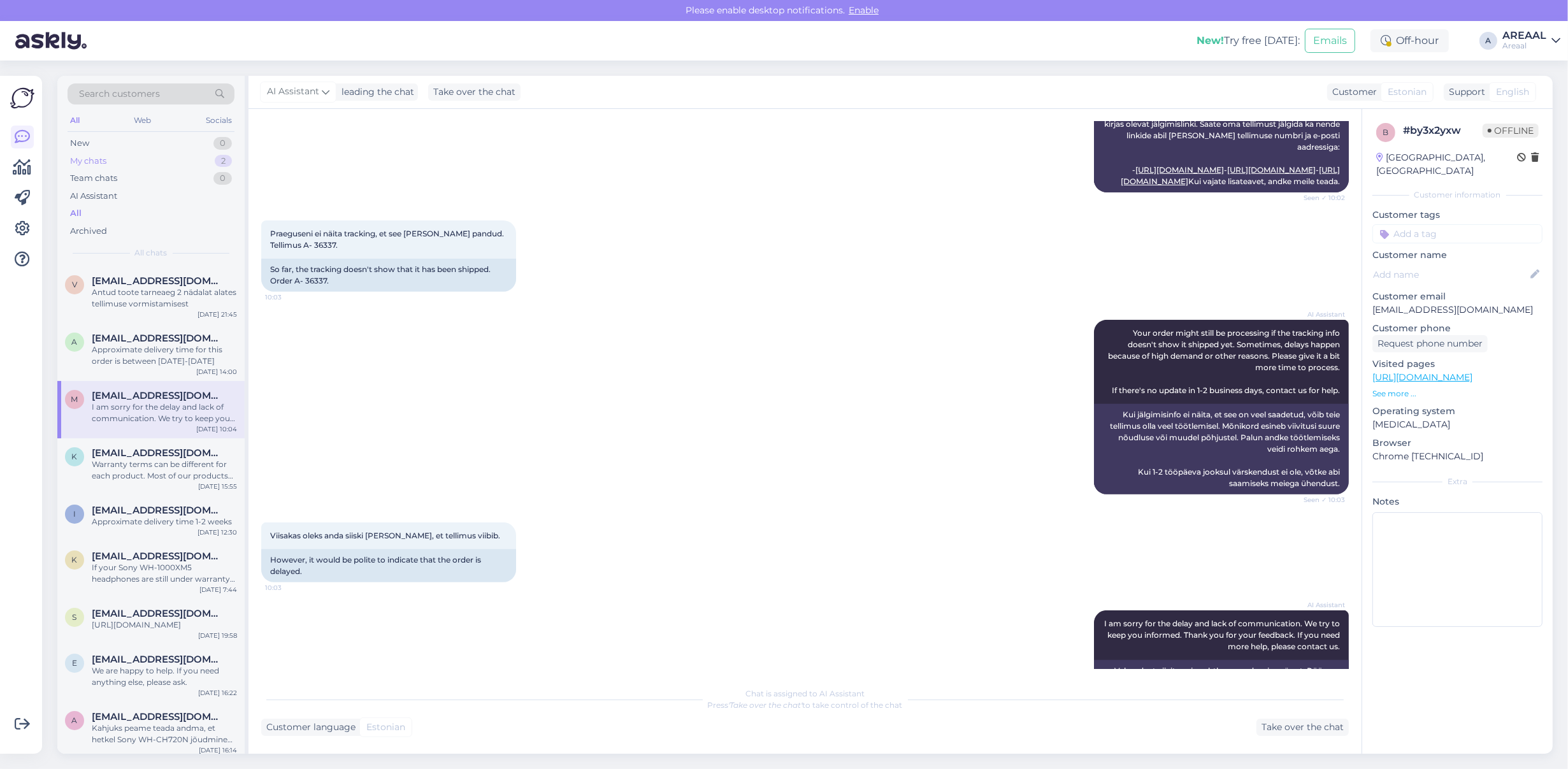
click at [224, 161] on div "2" at bounding box center [224, 161] width 18 height 13
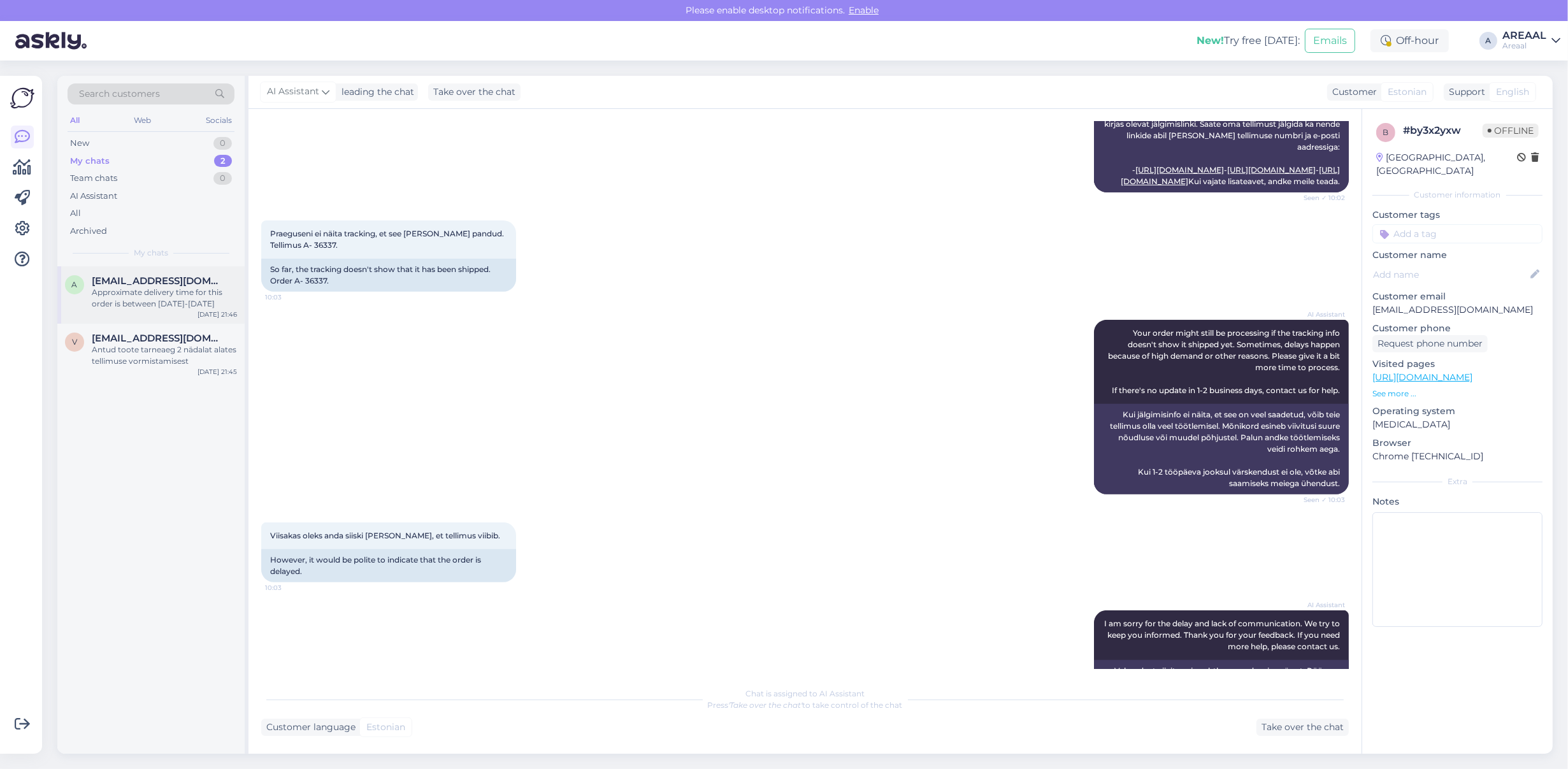
click at [172, 320] on div "a [EMAIL_ADDRESS][DOMAIN_NAME] Approximate delivery time for this order is betw…" at bounding box center [151, 295] width 187 height 57
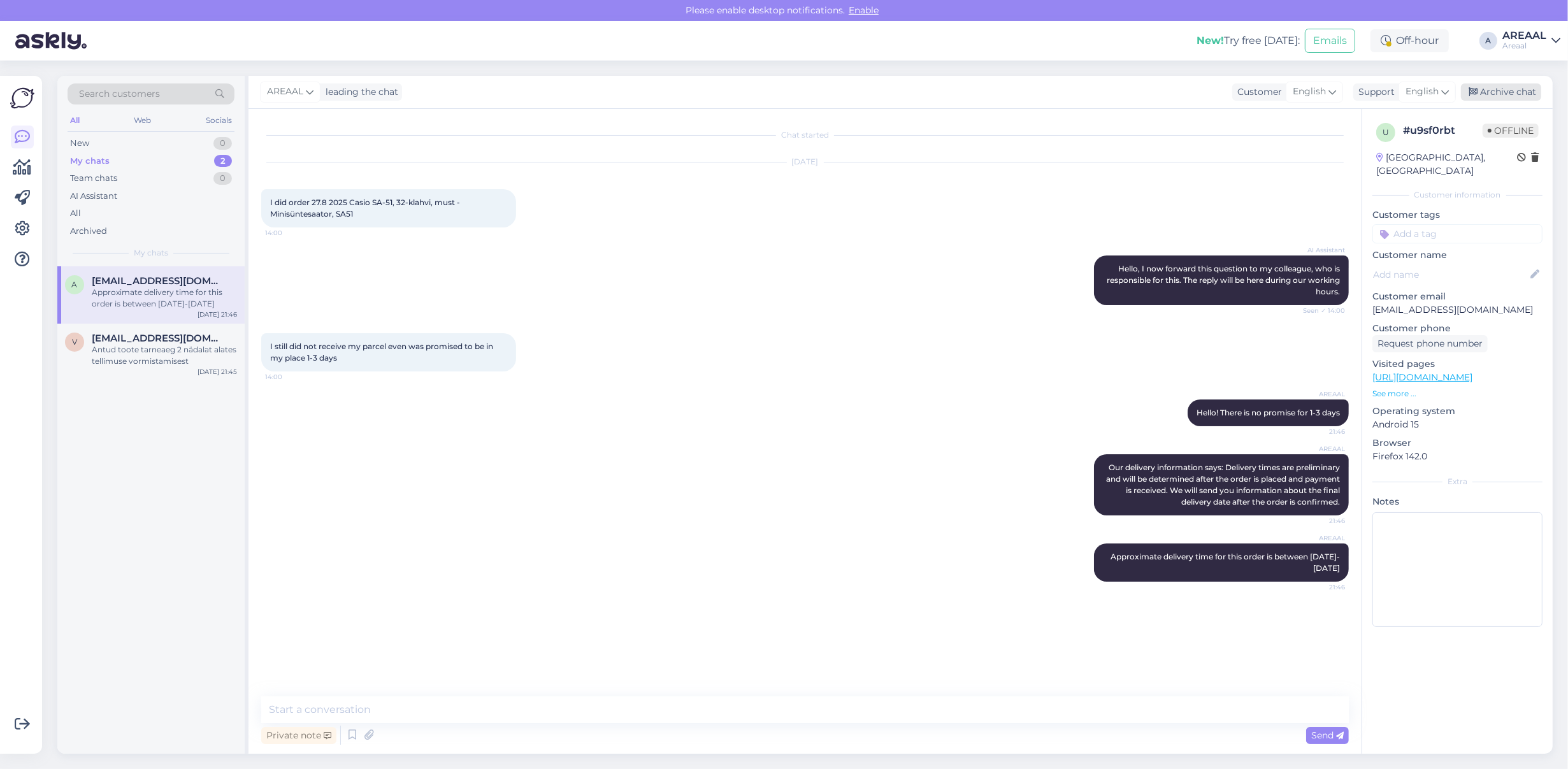
click at [1498, 87] on div "Archive chat" at bounding box center [1501, 92] width 80 height 18
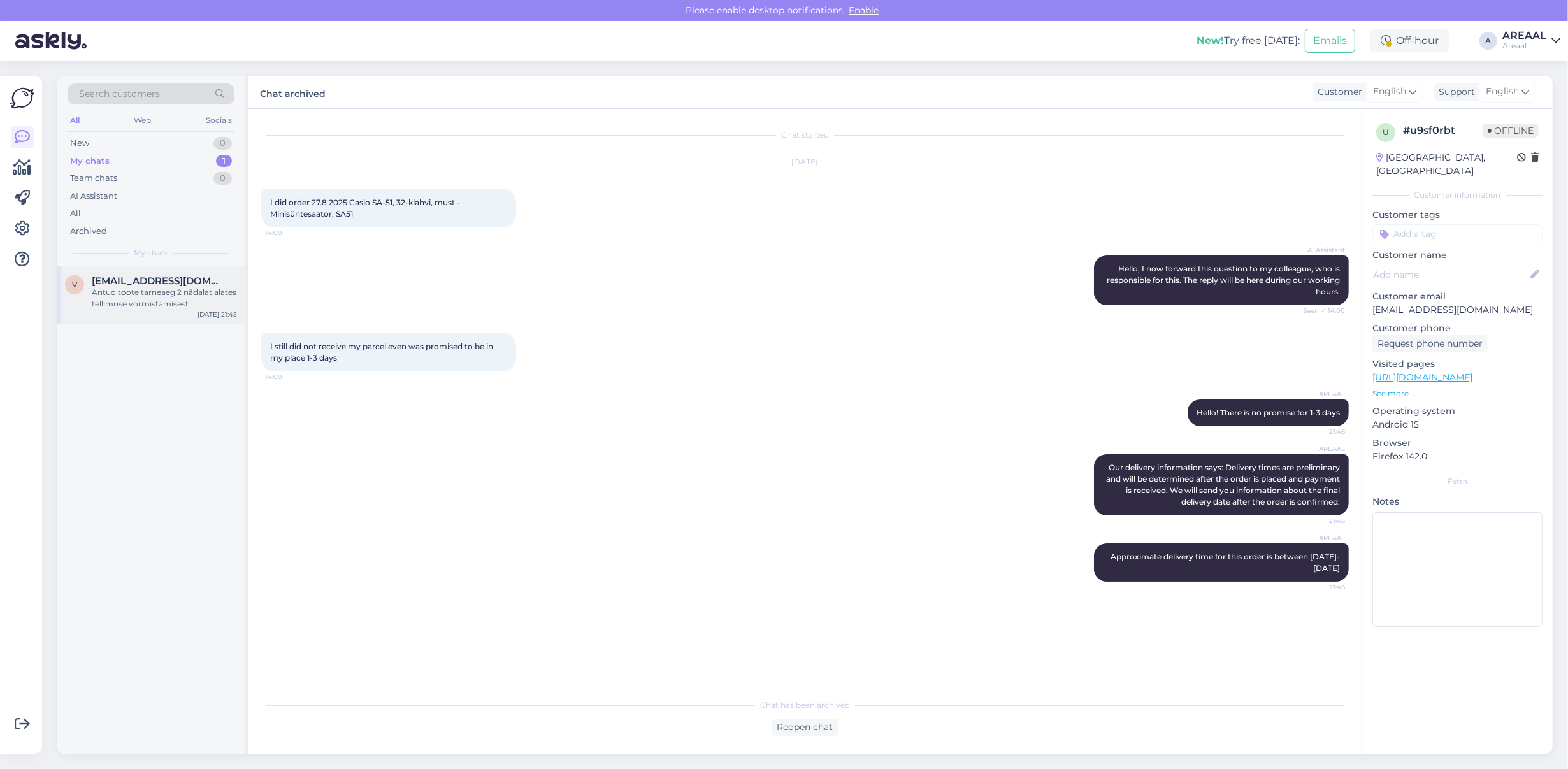
click at [166, 285] on span "[EMAIL_ADDRESS][DOMAIN_NAME]" at bounding box center [158, 281] width 132 height 12
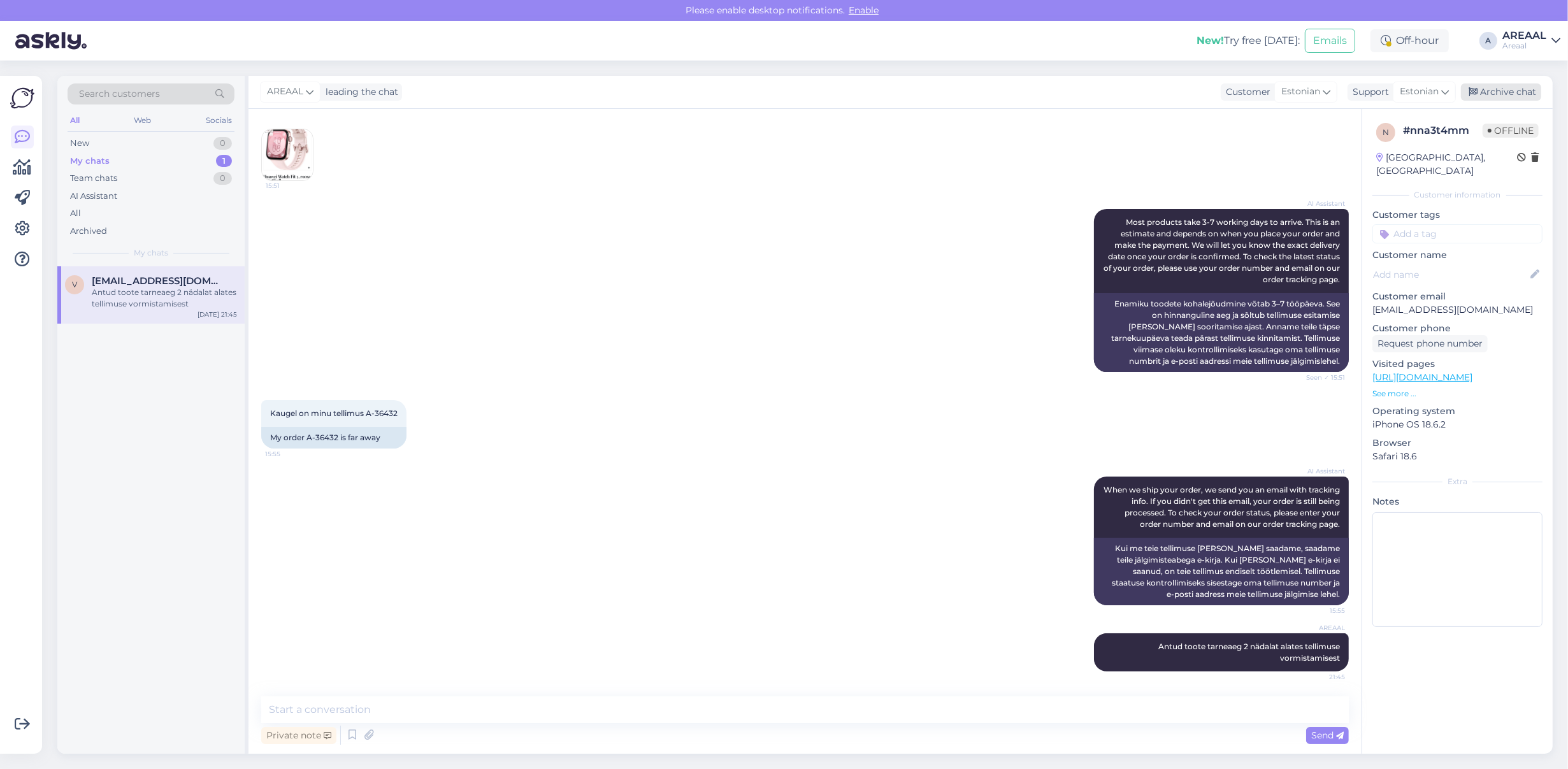
click at [1516, 86] on div "Archive chat" at bounding box center [1501, 92] width 80 height 18
click at [1533, 39] on div "AREAAL" at bounding box center [1523, 35] width 44 height 10
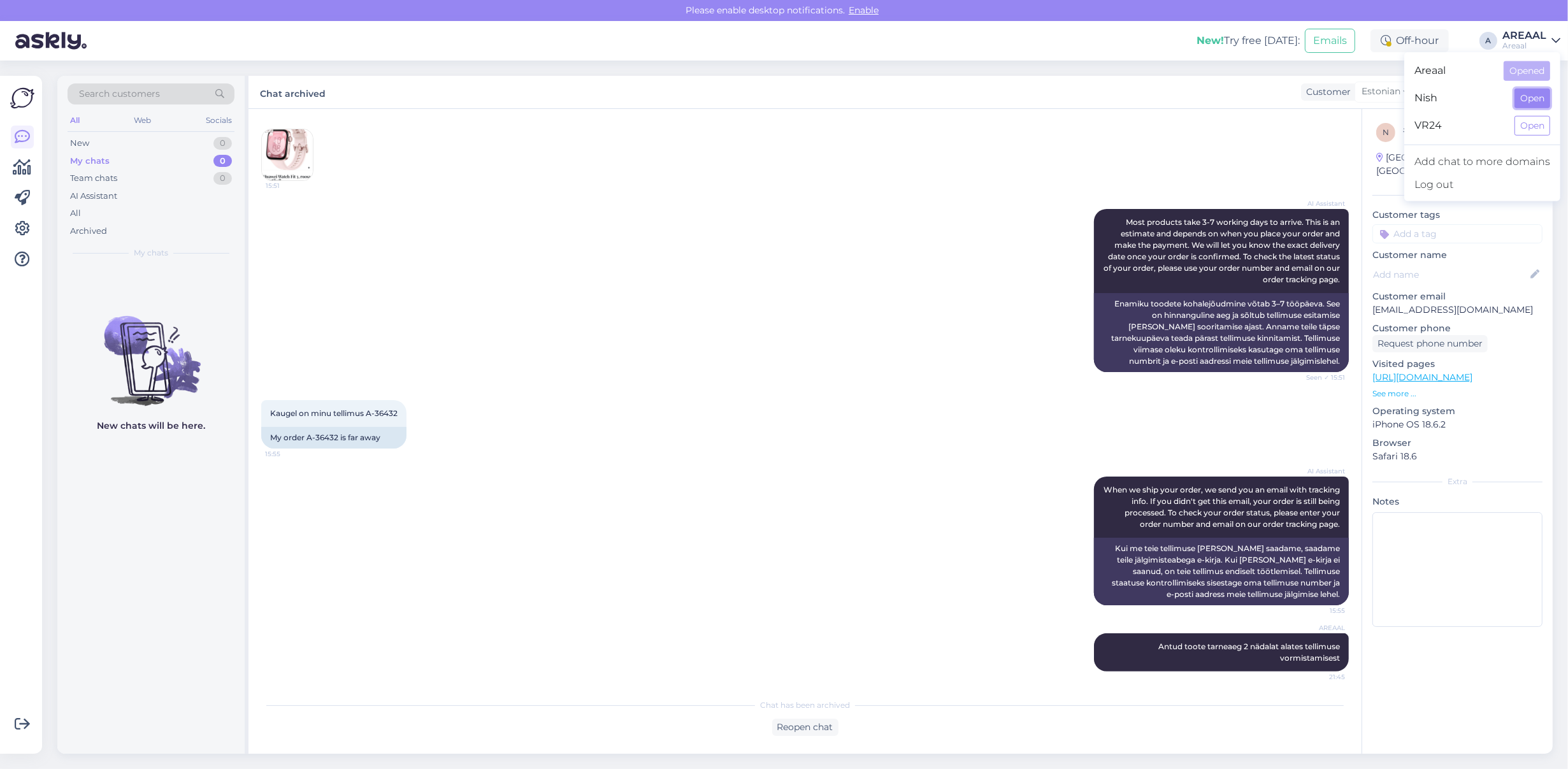
click at [1521, 93] on button "Open" at bounding box center [1532, 98] width 36 height 19
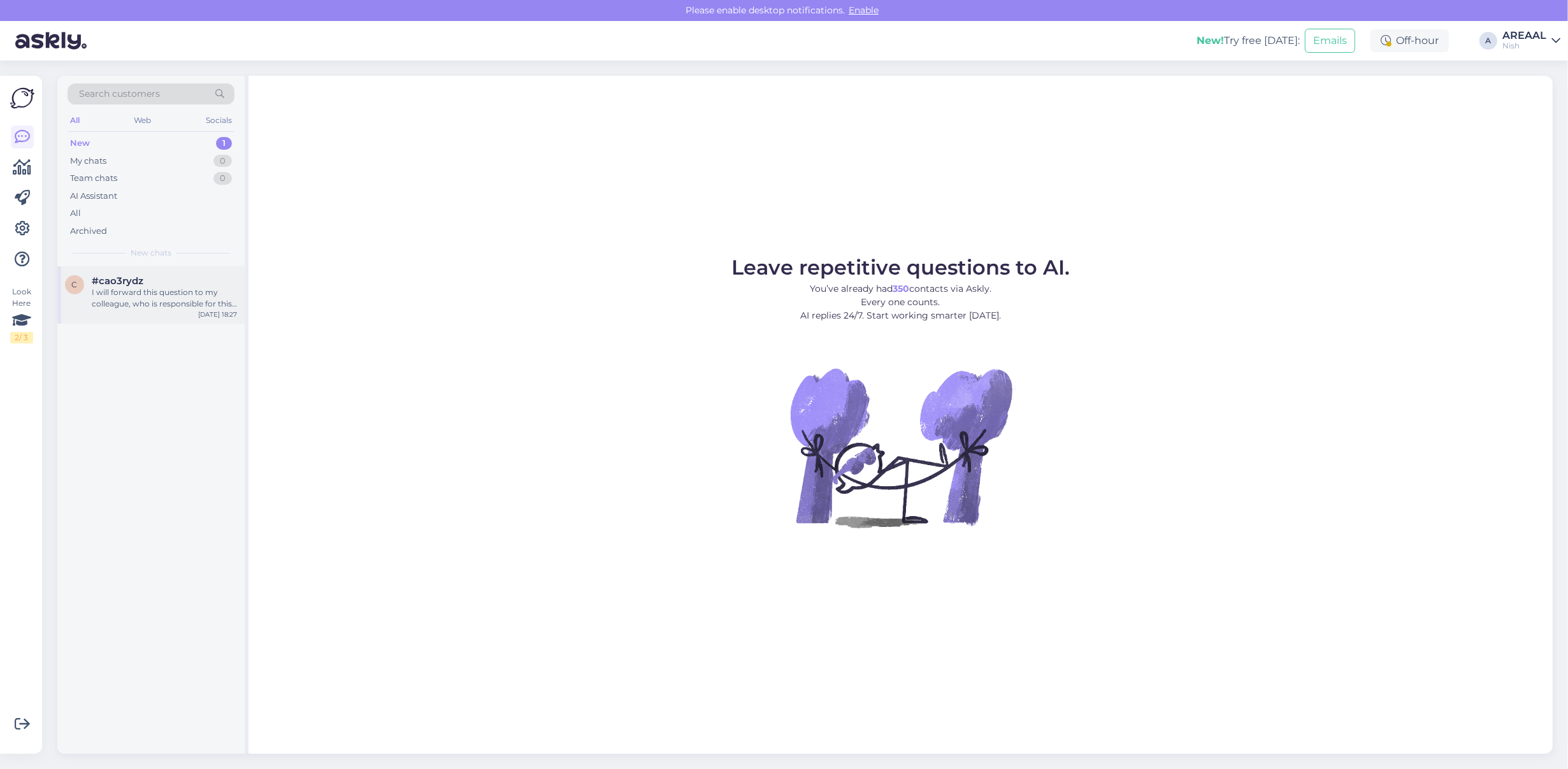
click at [185, 284] on div "#cao3rydz" at bounding box center [164, 281] width 145 height 12
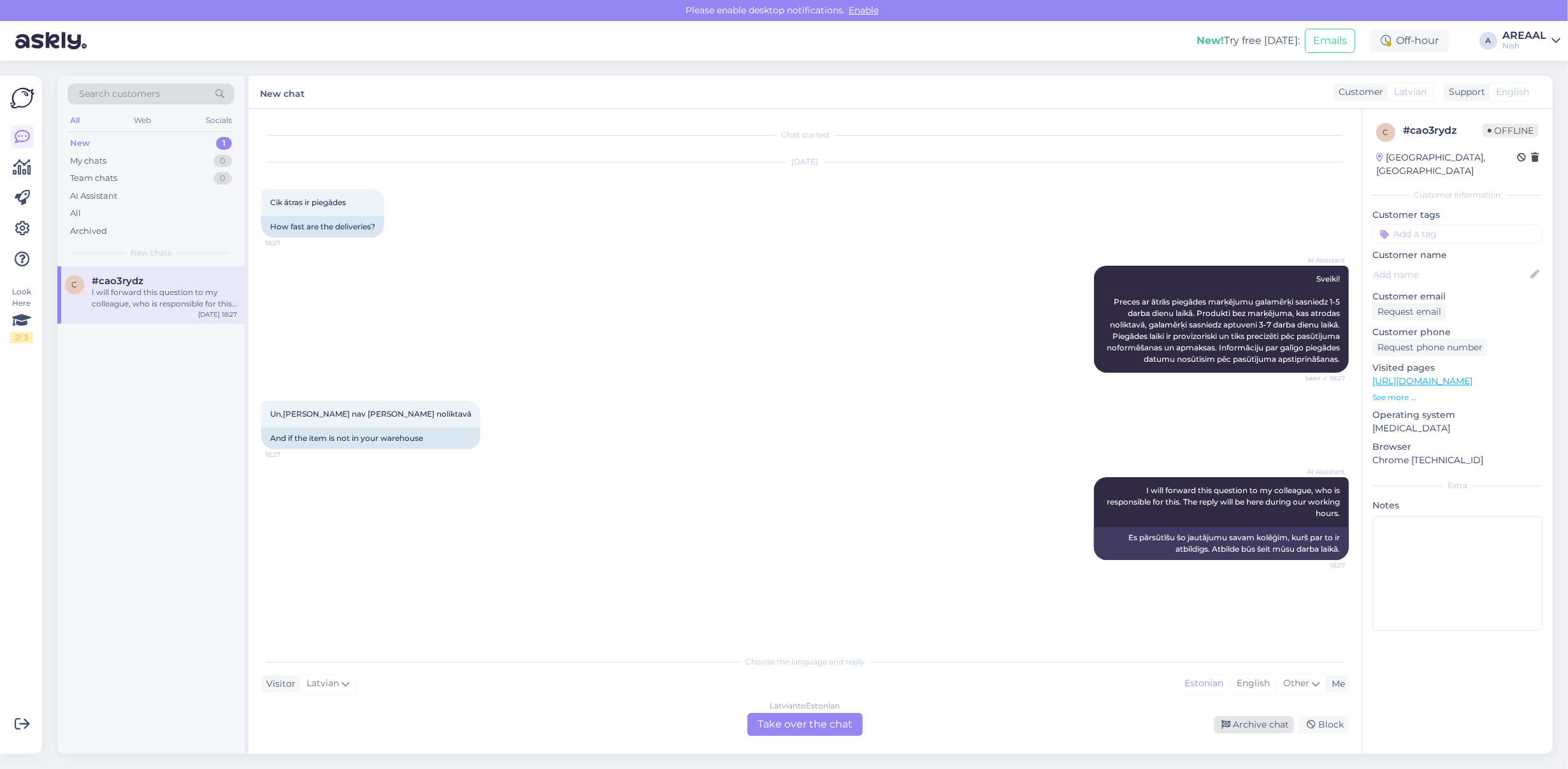
click at [1240, 724] on div "Archive chat" at bounding box center [1254, 725] width 80 height 18
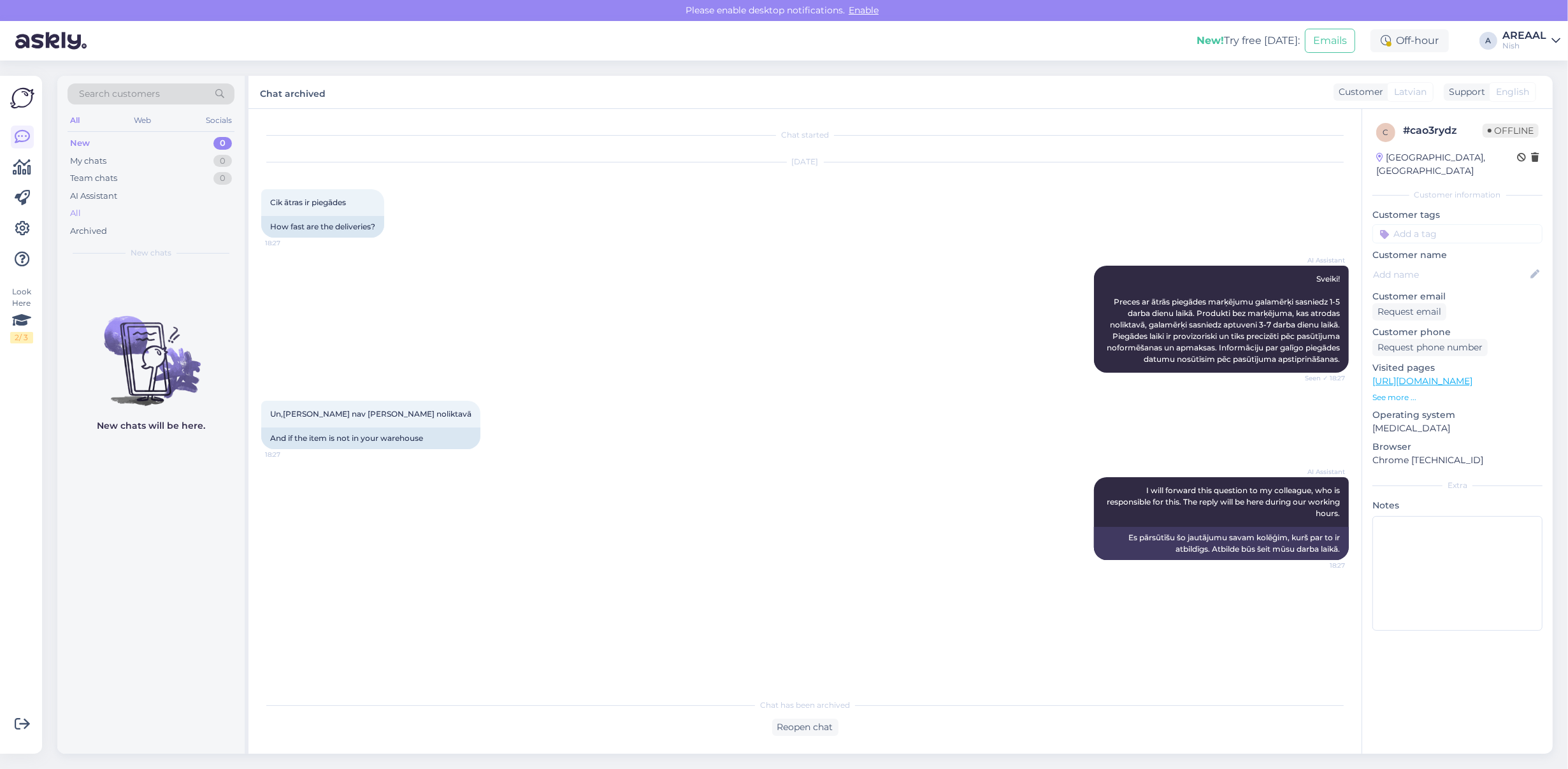
click at [148, 217] on div "All" at bounding box center [150, 213] width 166 height 18
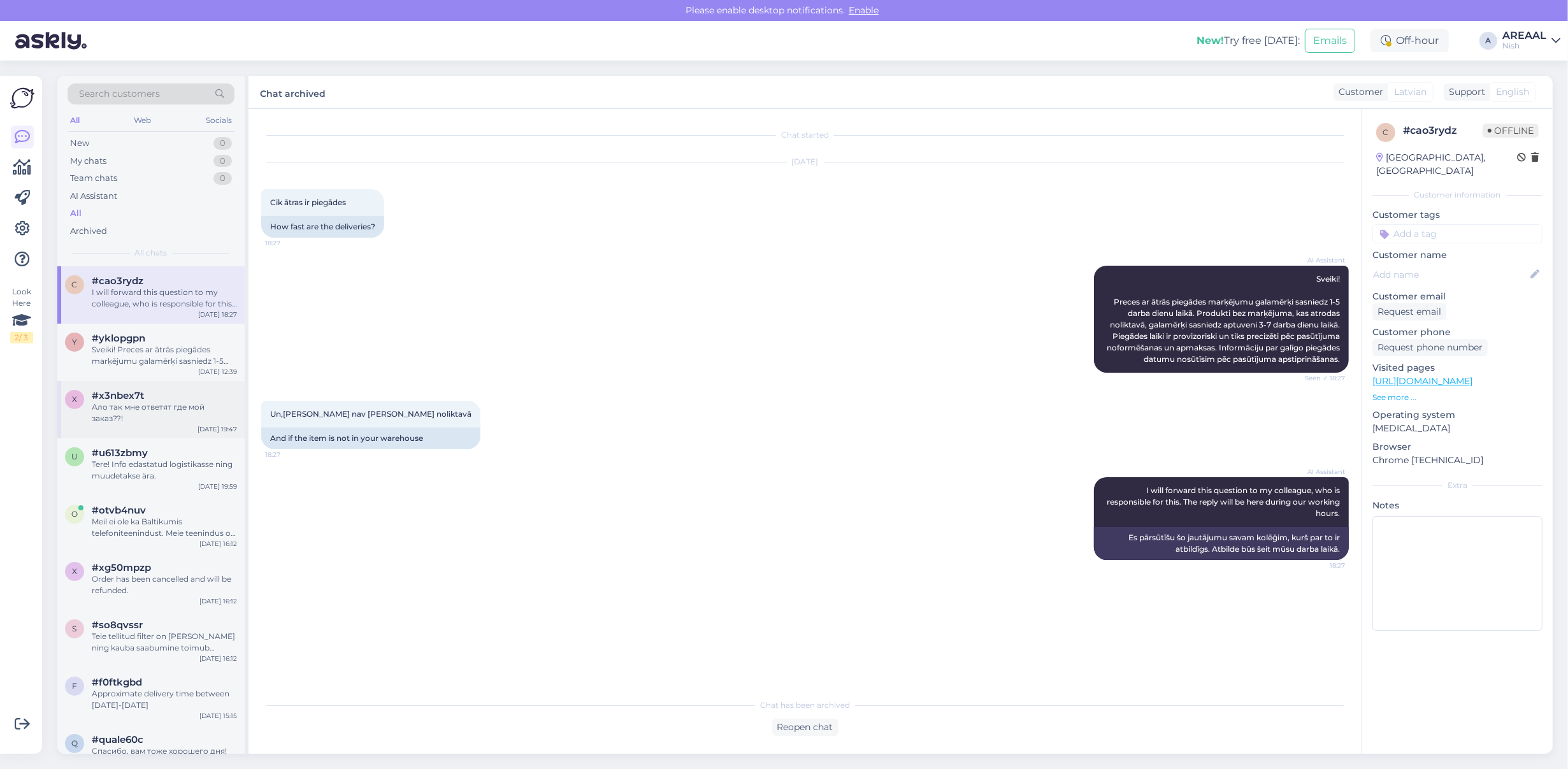
click at [164, 384] on div "x #x3nbex7t Ало так мне ответят где мой заказ??! [DATE] 19:47" at bounding box center [151, 409] width 187 height 57
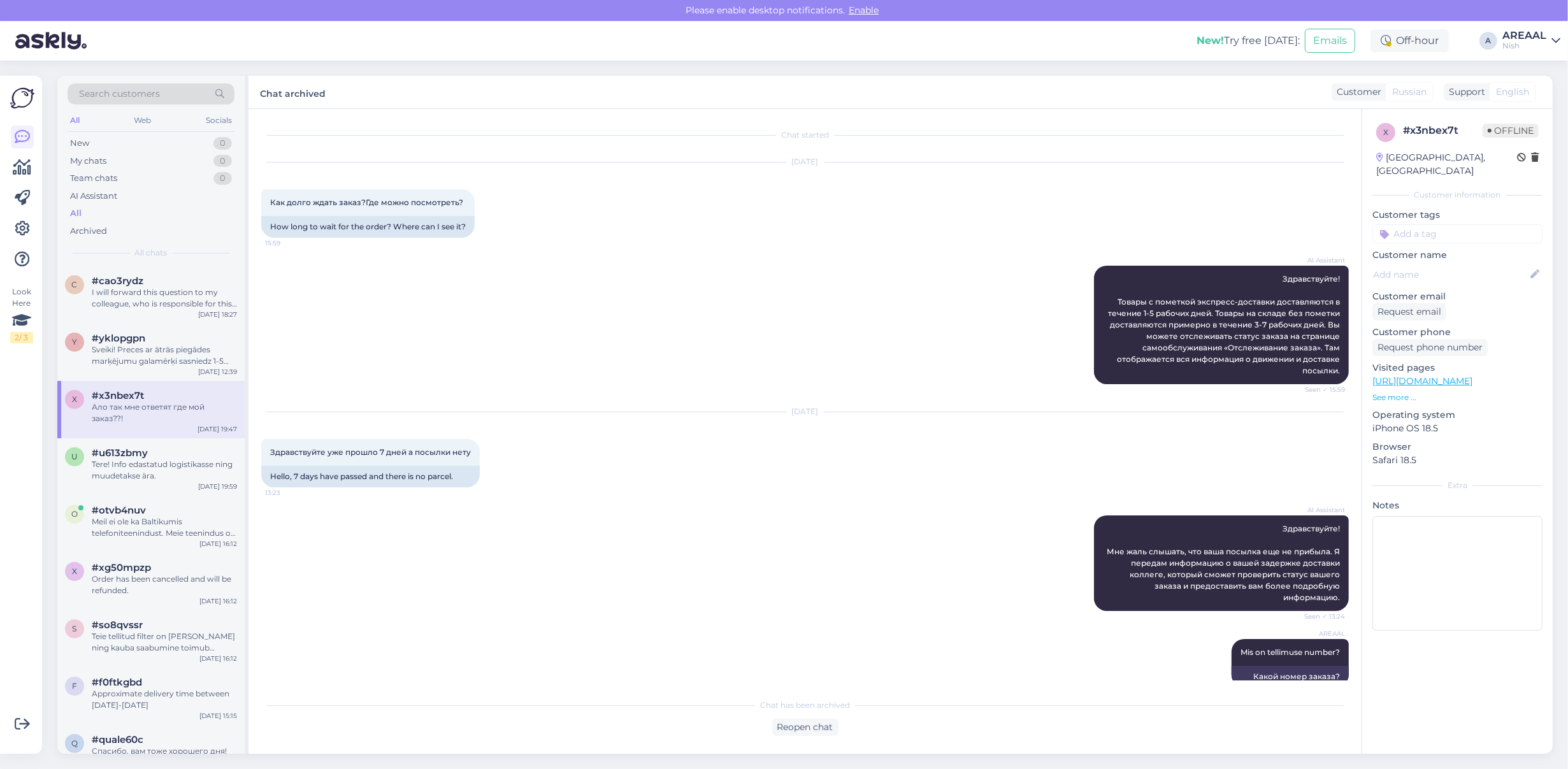
scroll to position [963, 0]
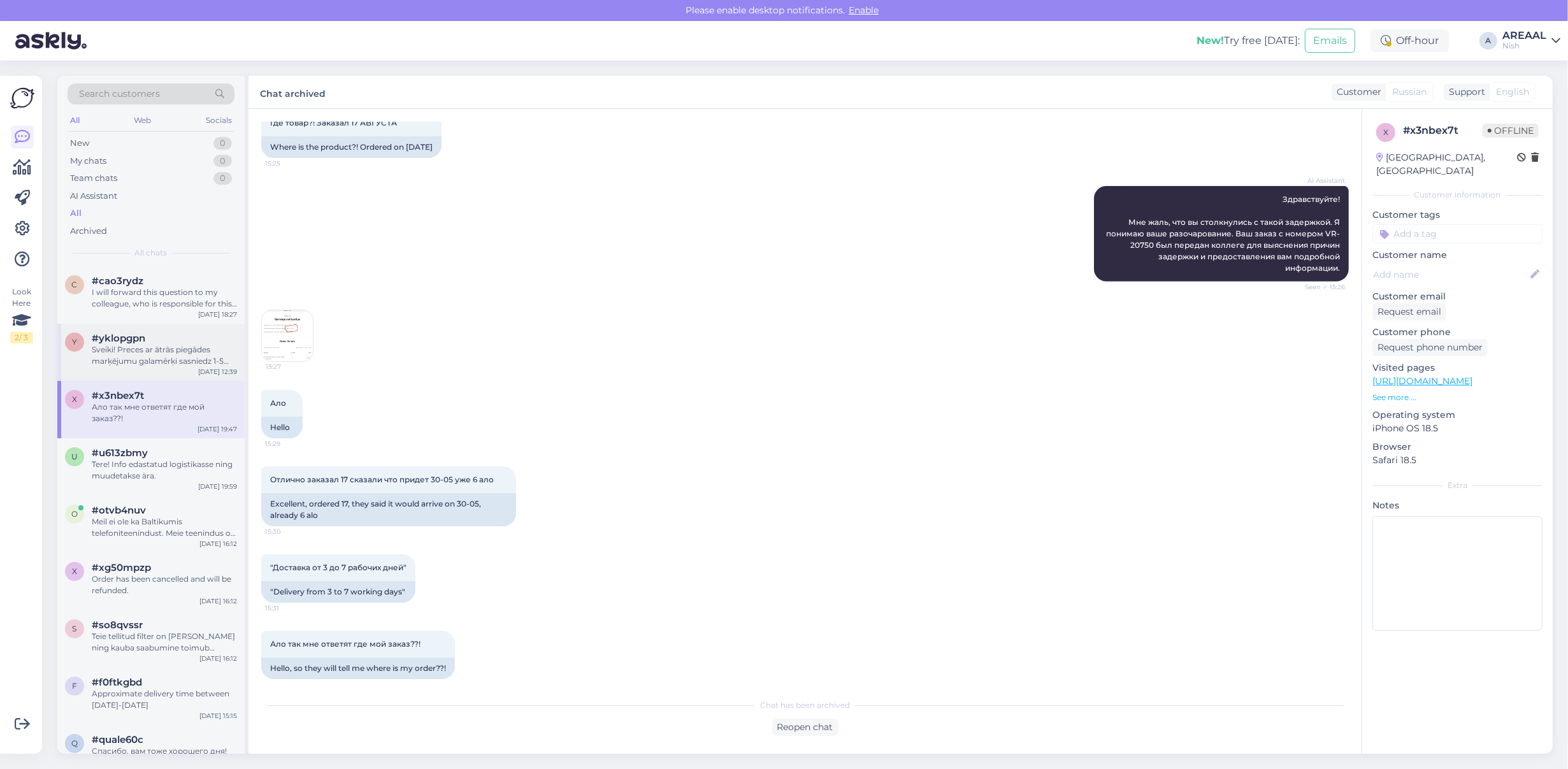
click at [158, 357] on div "Sveiki! Preces ar ātrās piegādes marķējumu galamērķi sasniedz 1-5 darba dienu l…" at bounding box center [164, 355] width 145 height 23
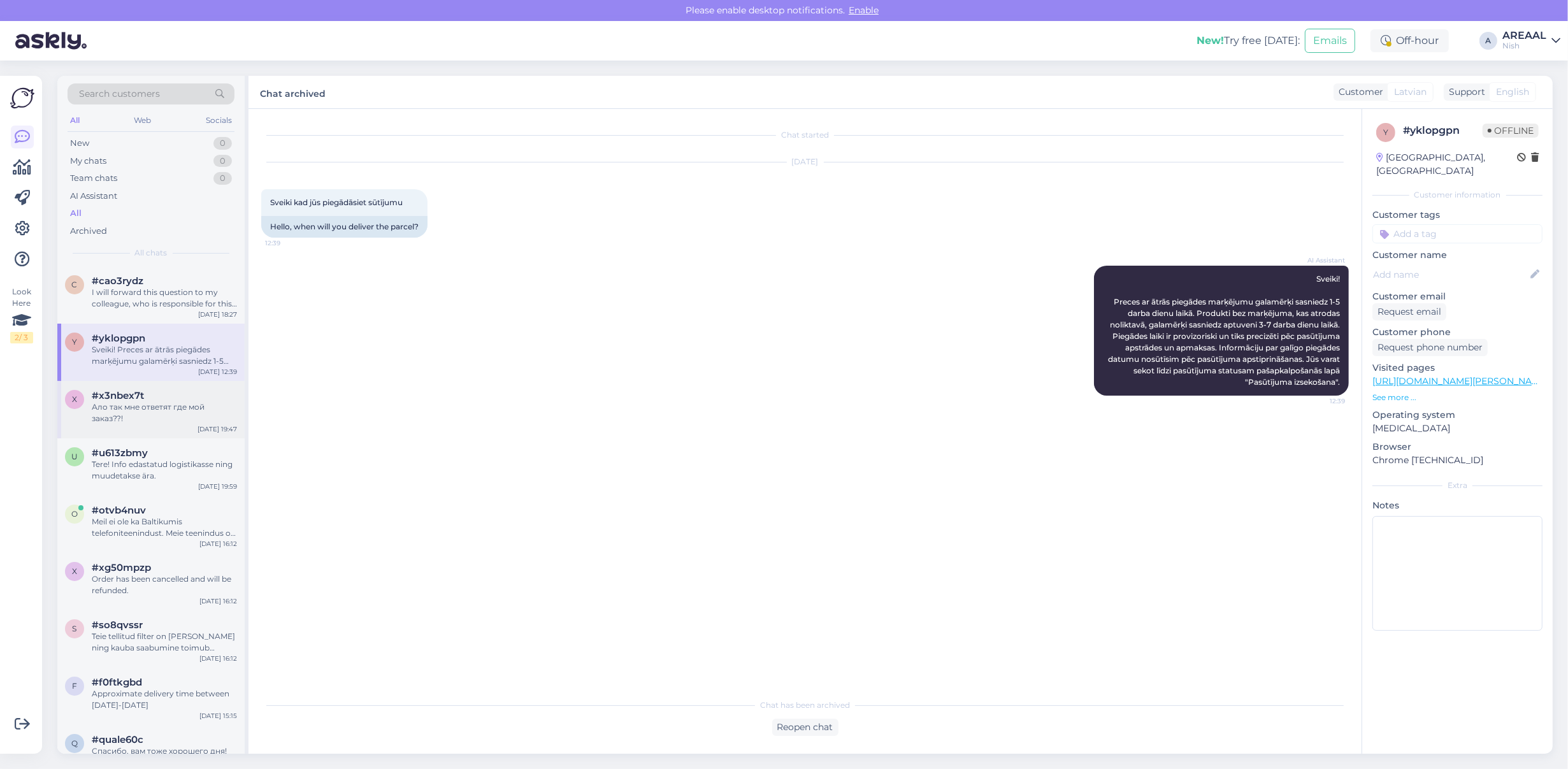
click at [147, 399] on div "#x3nbex7t" at bounding box center [164, 396] width 145 height 12
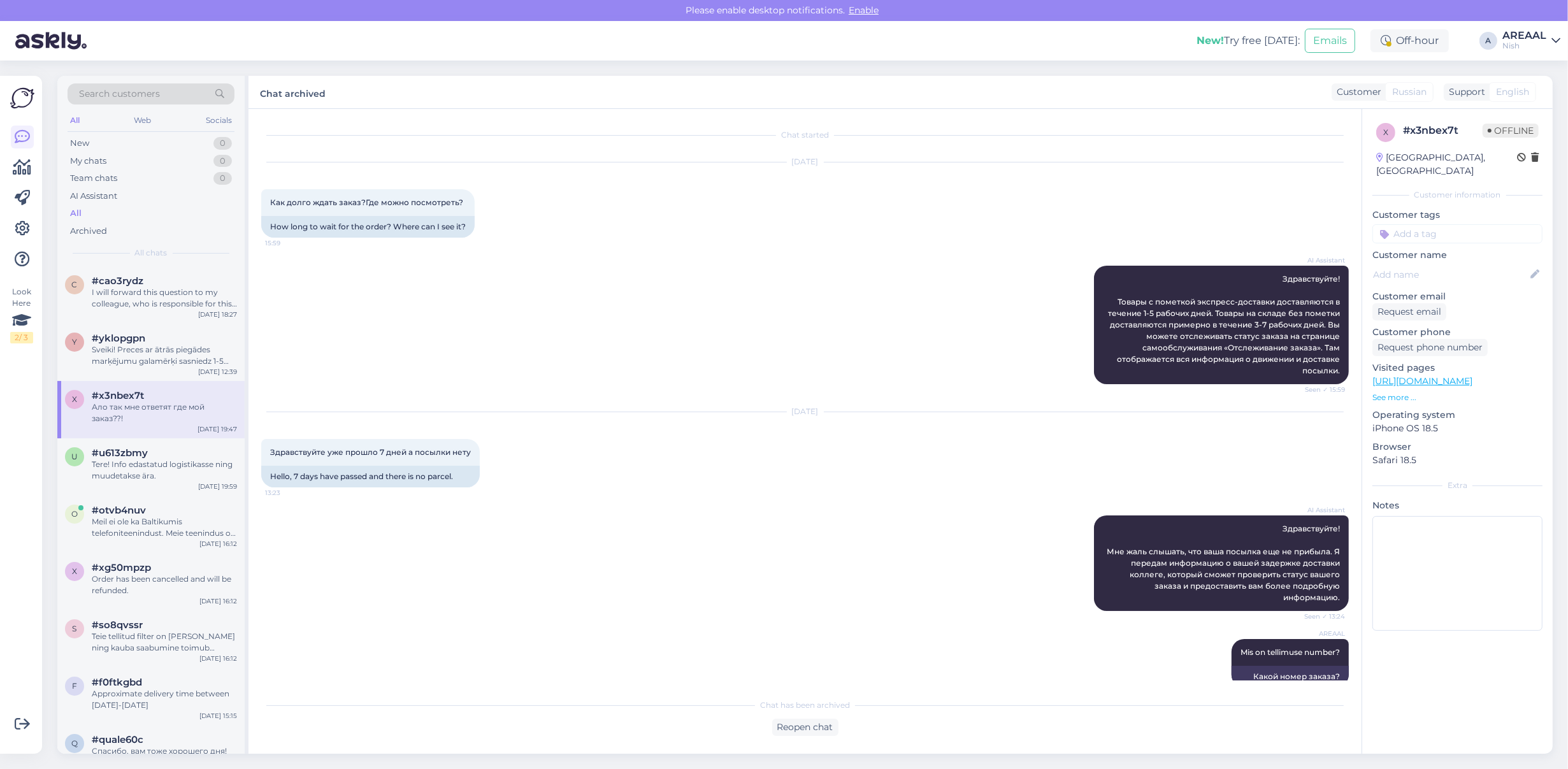
scroll to position [963, 0]
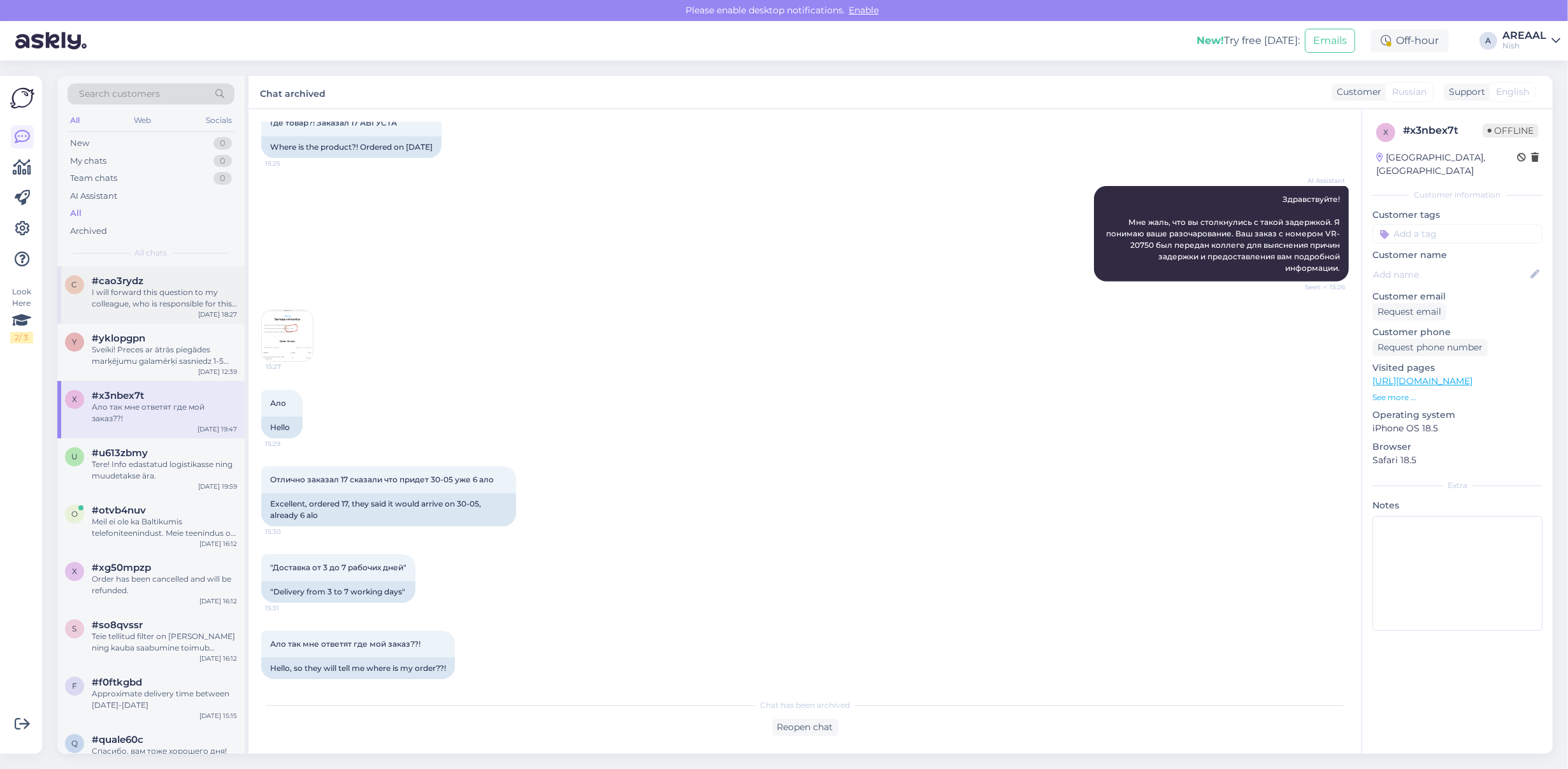
click at [170, 316] on div "c #cao3rydz I will forward this question to my colleague, who is responsible fo…" at bounding box center [151, 295] width 187 height 57
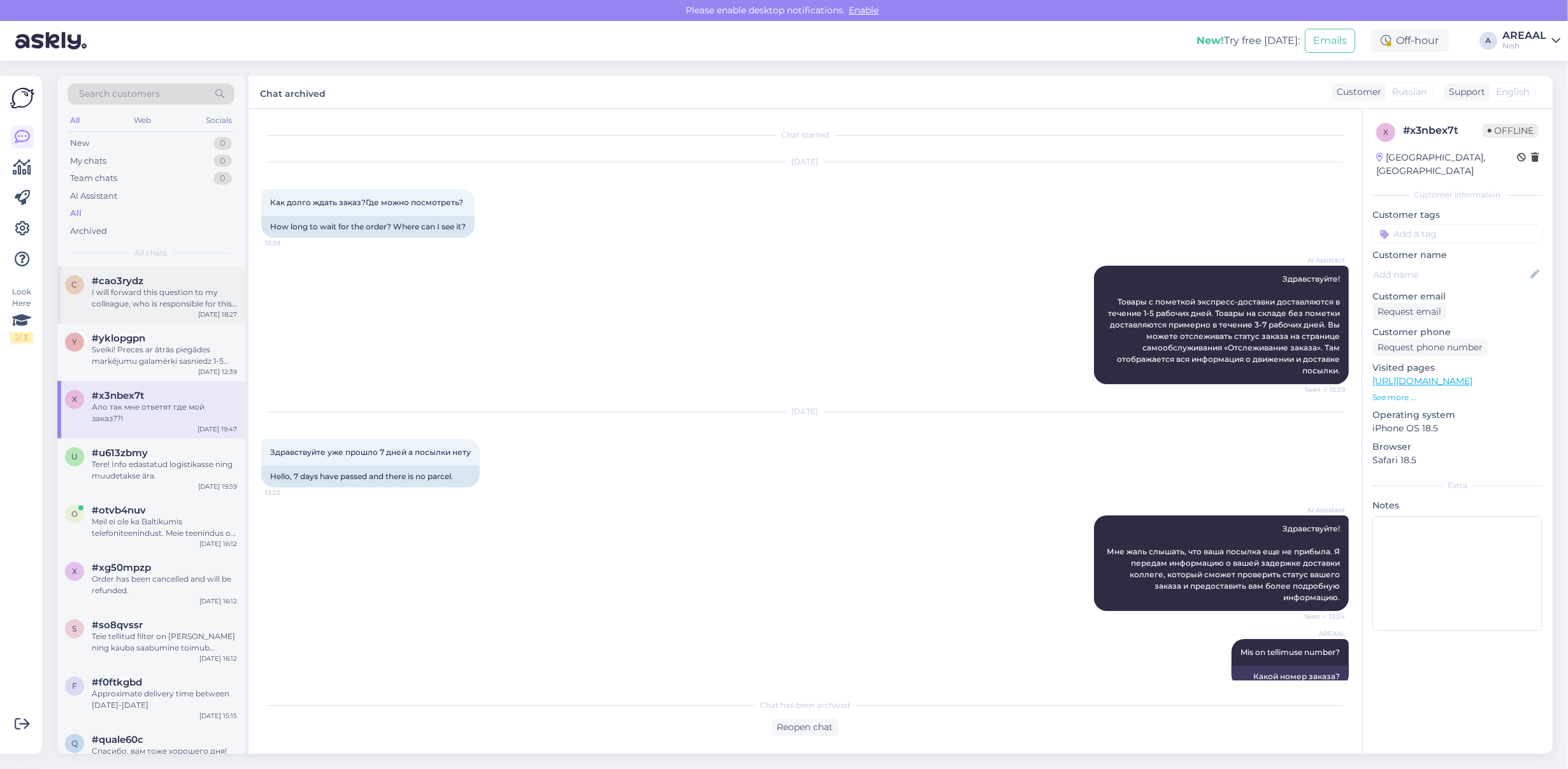
click at [167, 270] on div "c #cao3rydz I will forward this question to my colleague, who is responsible fo…" at bounding box center [151, 295] width 187 height 57
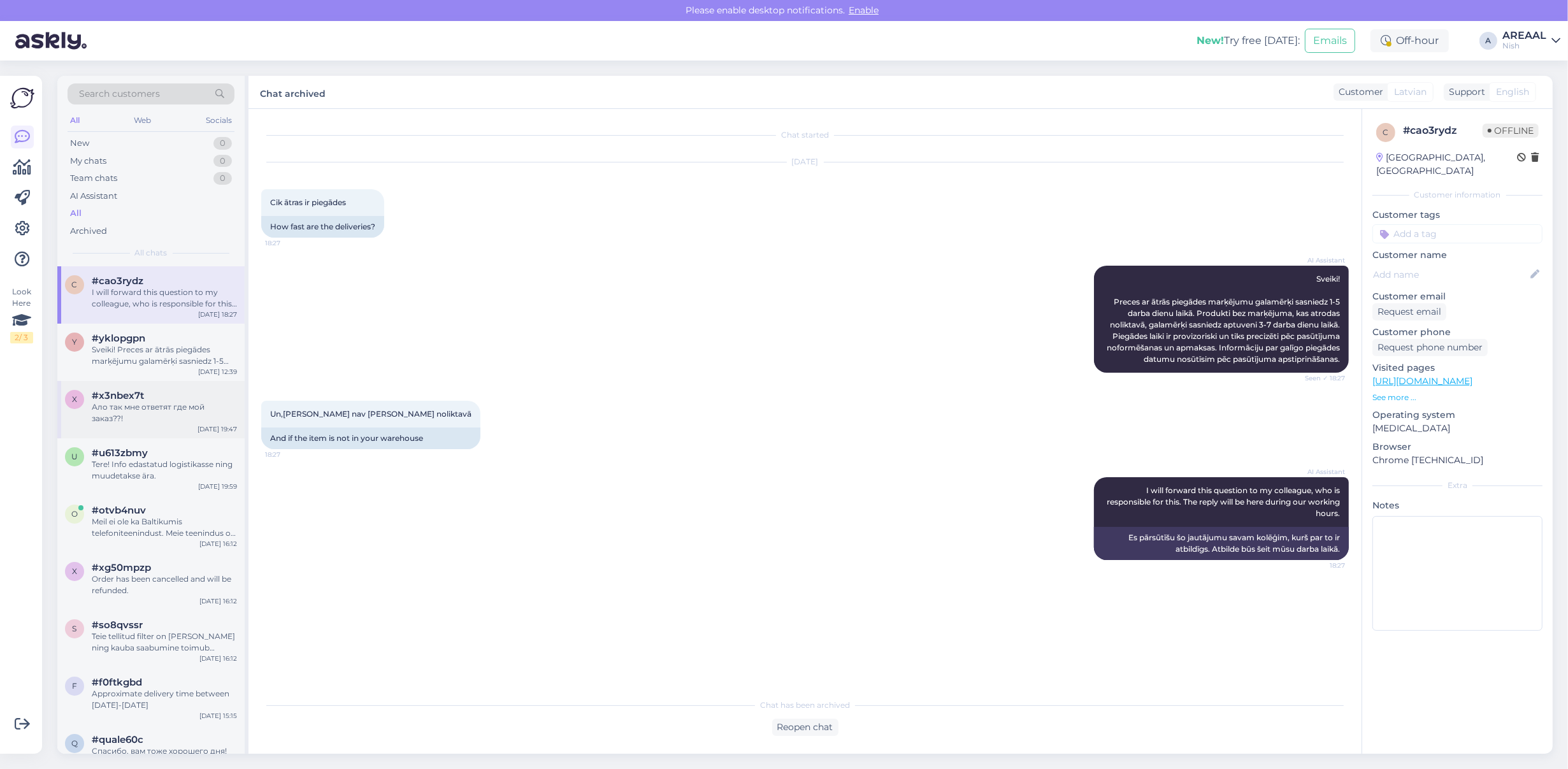
click at [123, 398] on span "#x3nbex7t" at bounding box center [118, 396] width 53 height 12
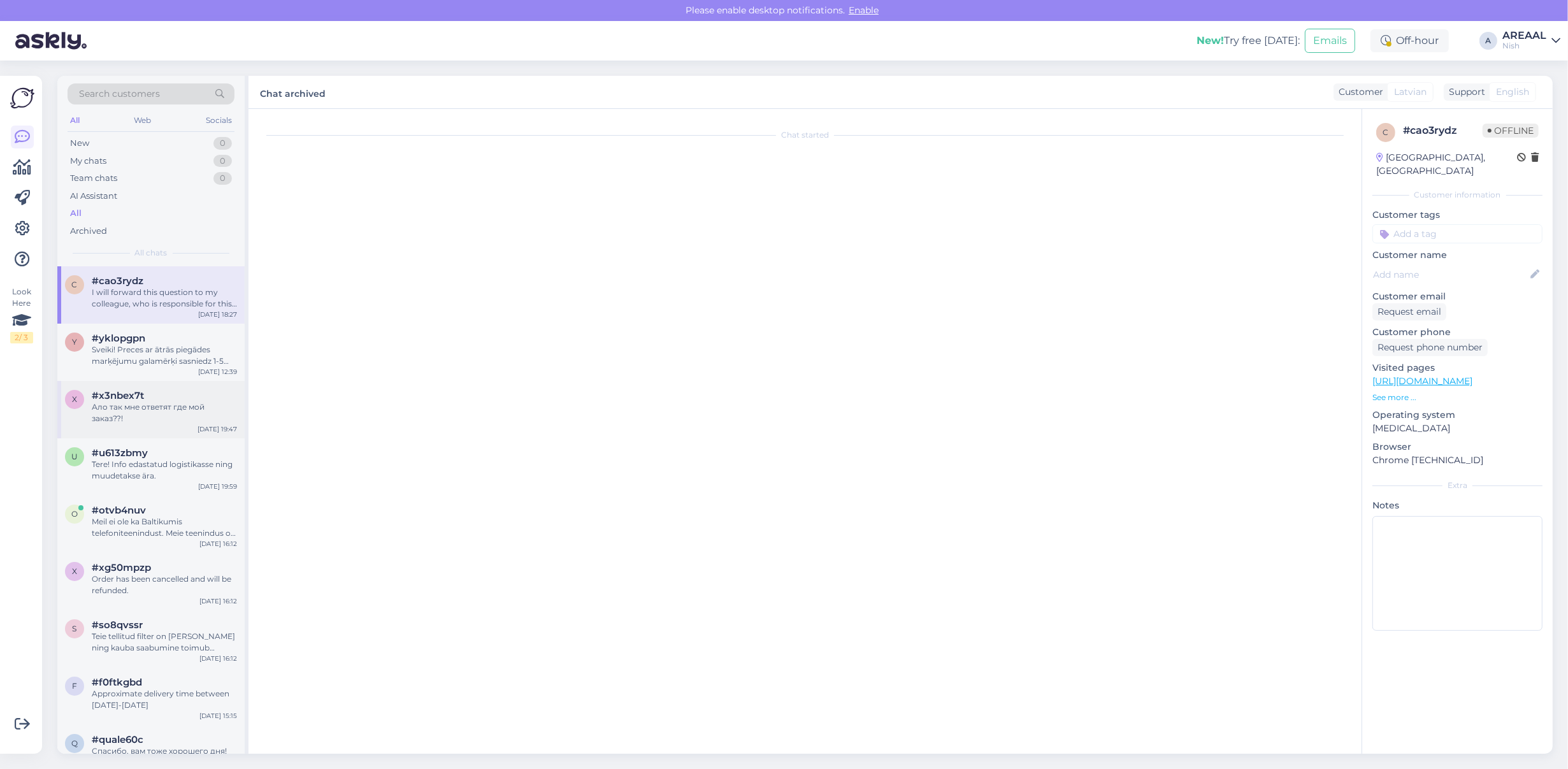
scroll to position [963, 0]
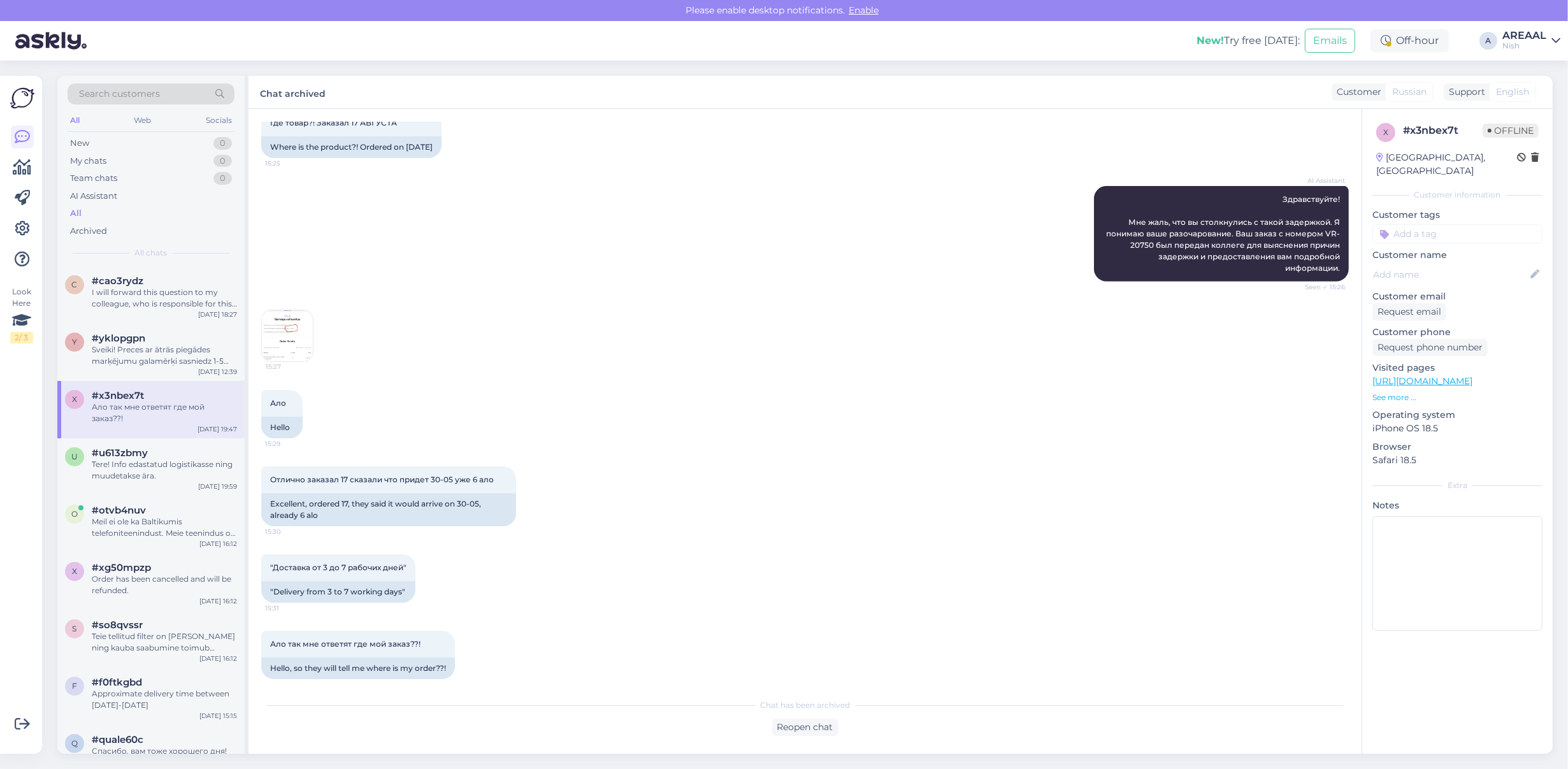
drag, startPoint x: 332, startPoint y: 312, endPoint x: 262, endPoint y: 329, distance: 72.0
click at [330, 314] on div "15:27" at bounding box center [804, 336] width 1087 height 80
click at [262, 329] on img at bounding box center [287, 336] width 51 height 51
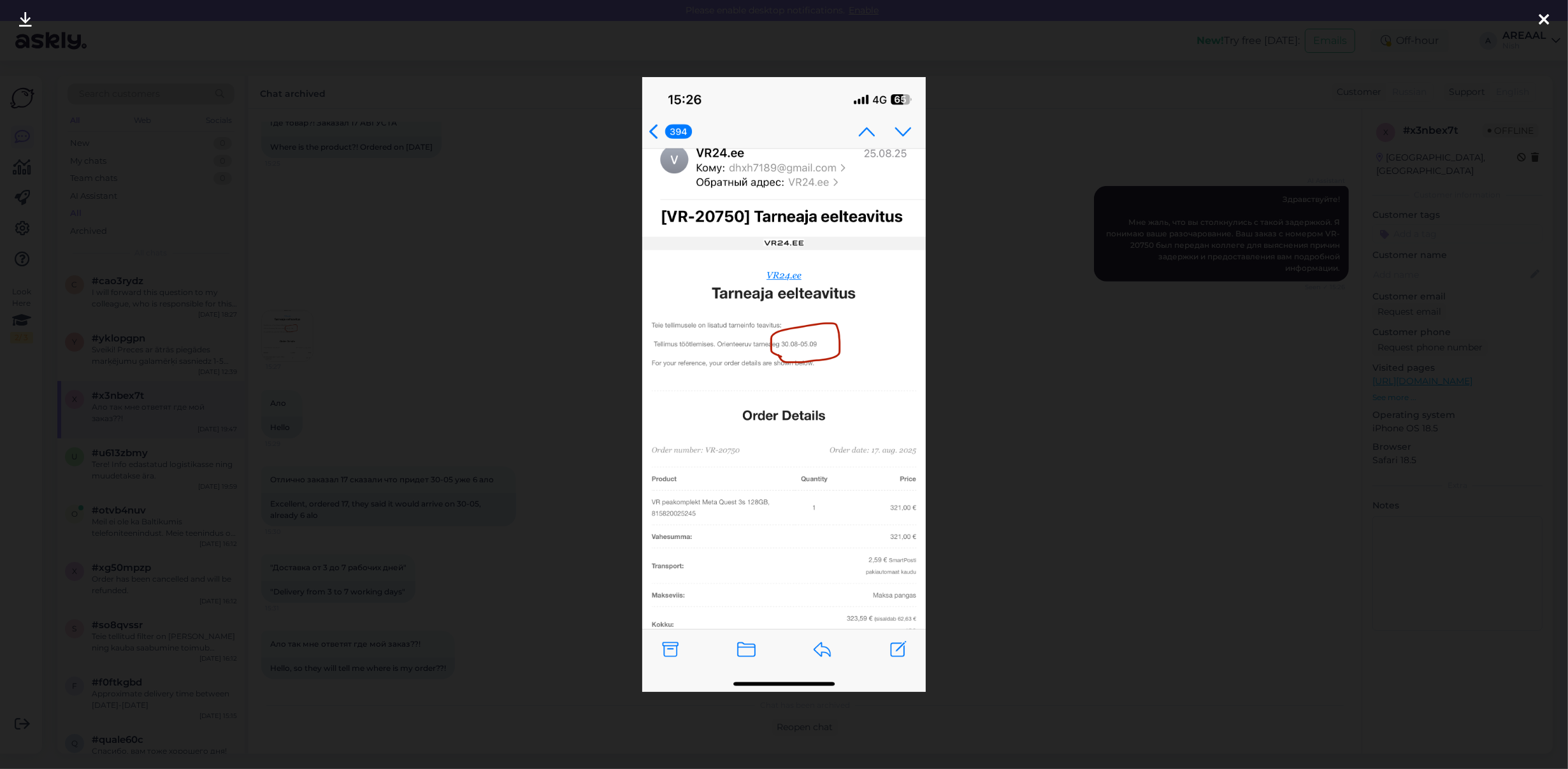
click at [423, 335] on div at bounding box center [784, 384] width 1568 height 769
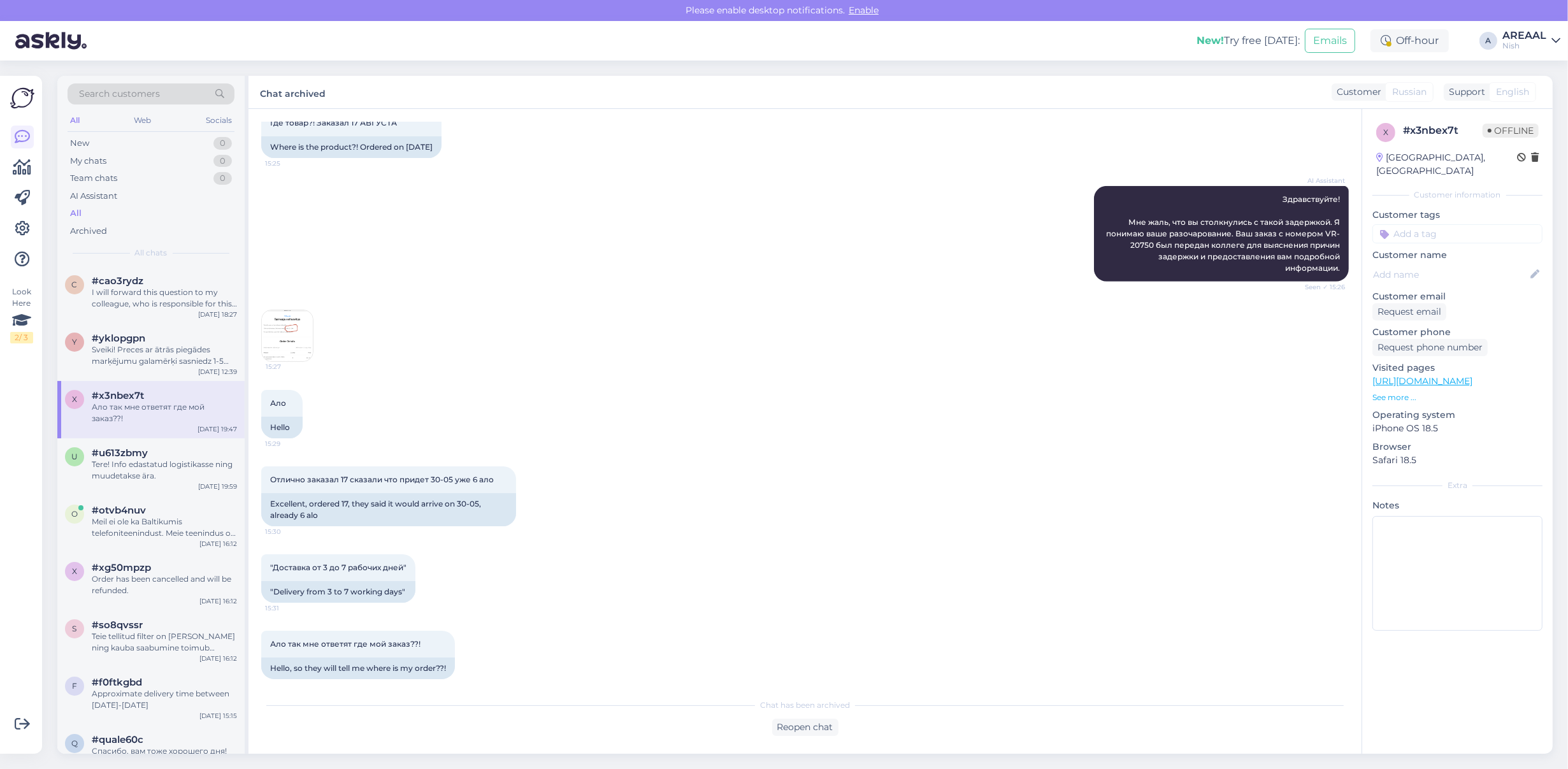
click at [1525, 30] on div "AREAAL" at bounding box center [1523, 35] width 44 height 10
click at [1527, 61] on button "Open" at bounding box center [1532, 71] width 36 height 19
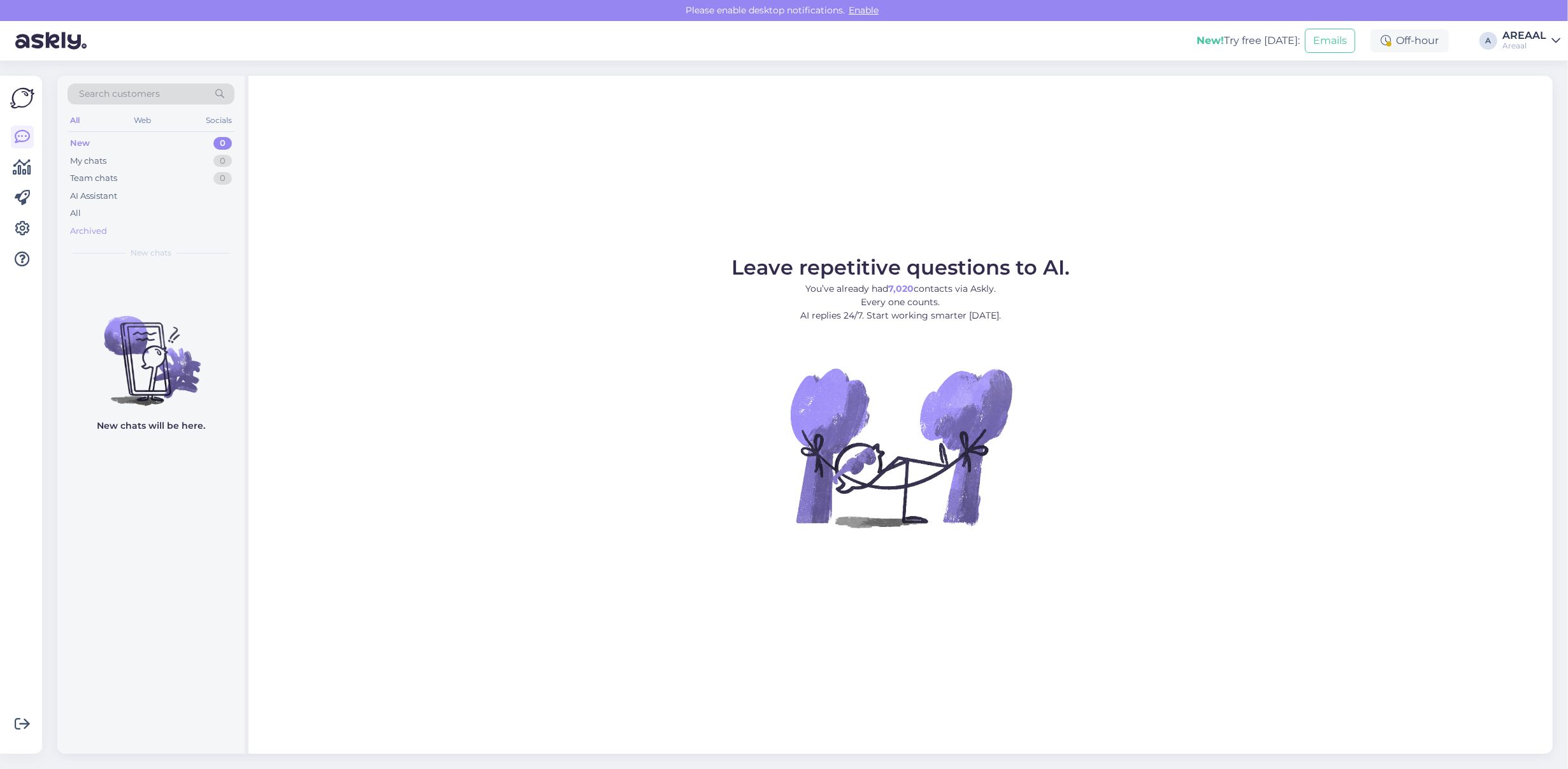
click at [162, 222] on div "Archived" at bounding box center [150, 231] width 166 height 18
click at [164, 213] on div "All" at bounding box center [150, 213] width 166 height 18
